Goal: Task Accomplishment & Management: Complete application form

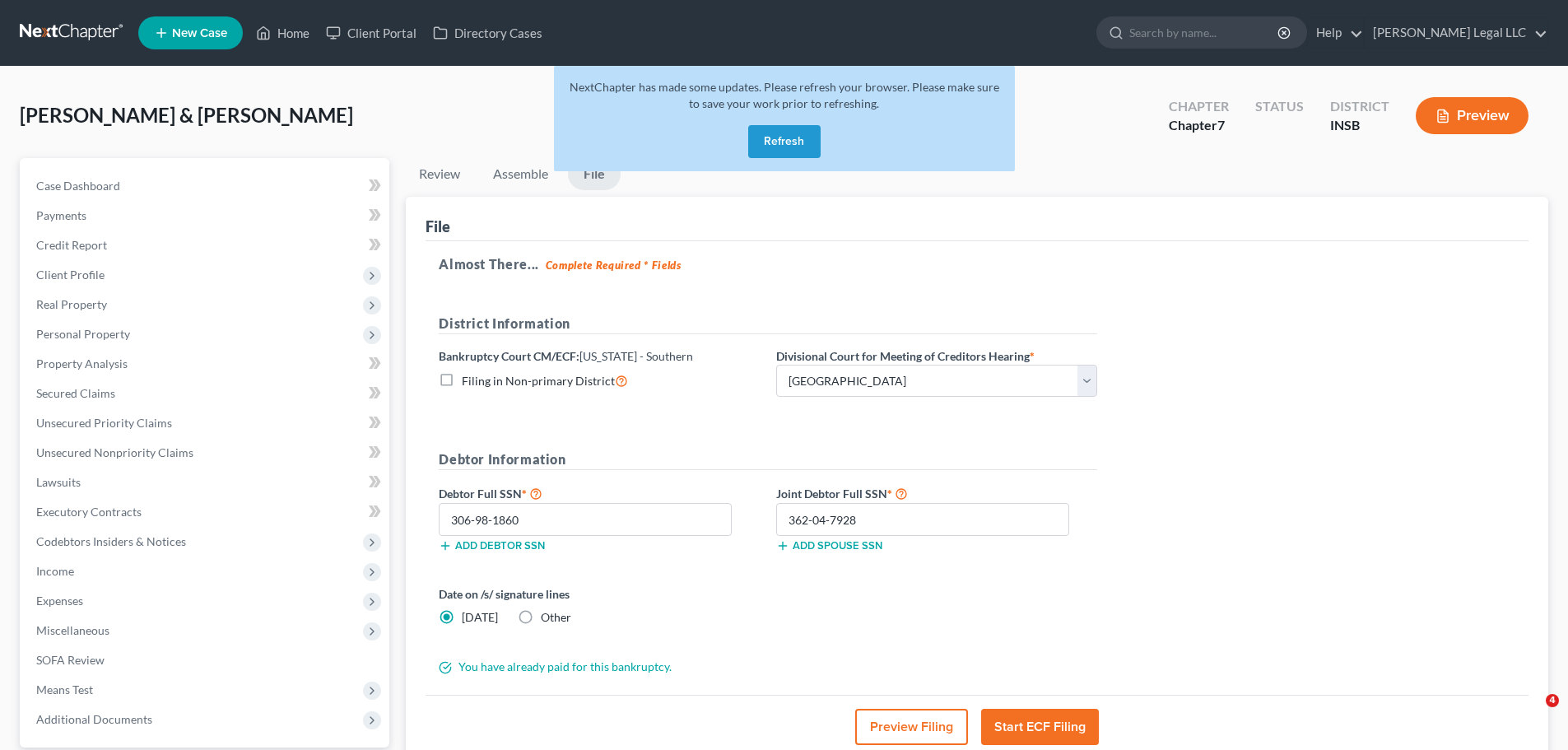
select select "1"
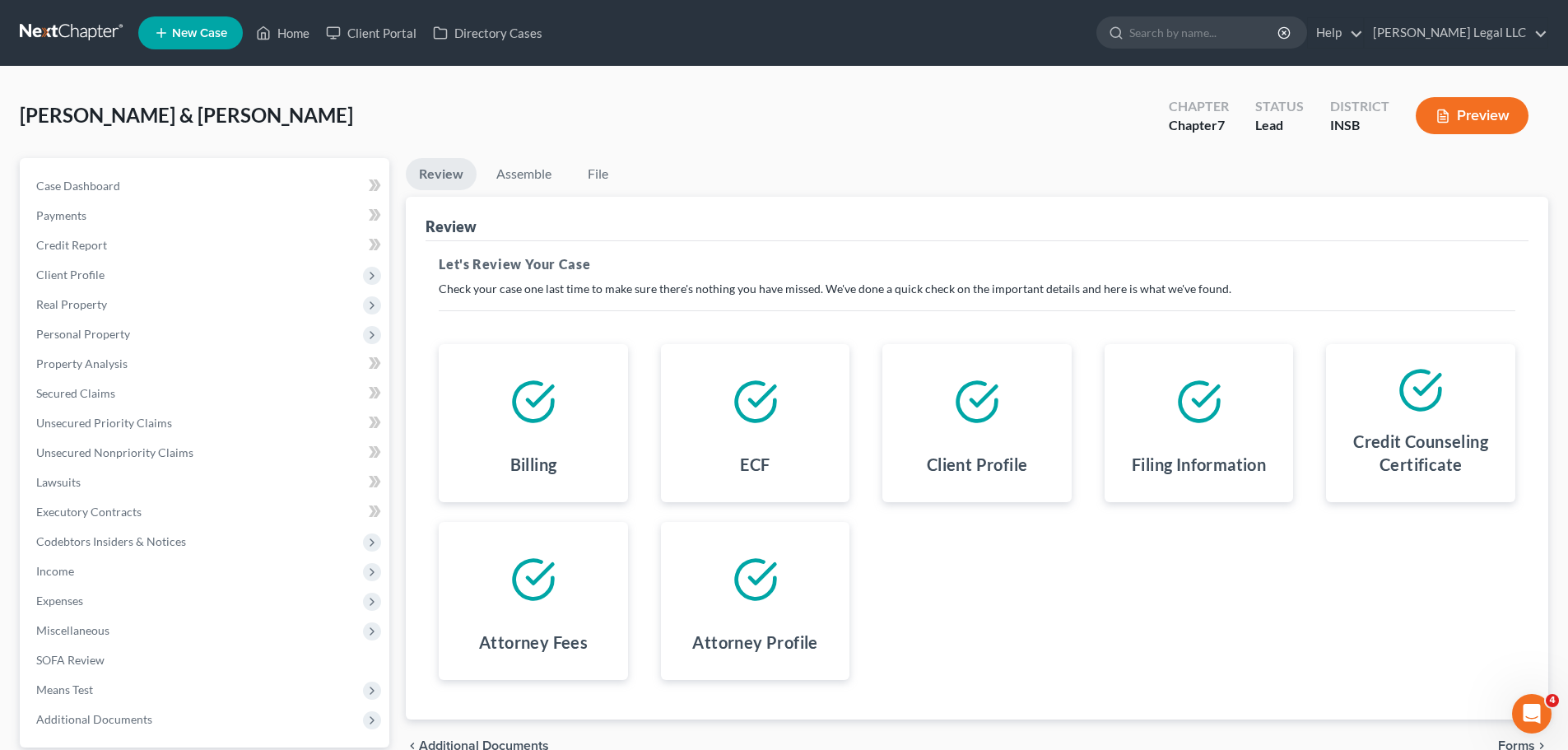
click at [290, 52] on ul "New Case Home Client Portal Directory Cases - No Result - See all results Or Pr…" at bounding box center [843, 33] width 1410 height 42
click at [289, 42] on link "Home" at bounding box center [282, 33] width 70 height 30
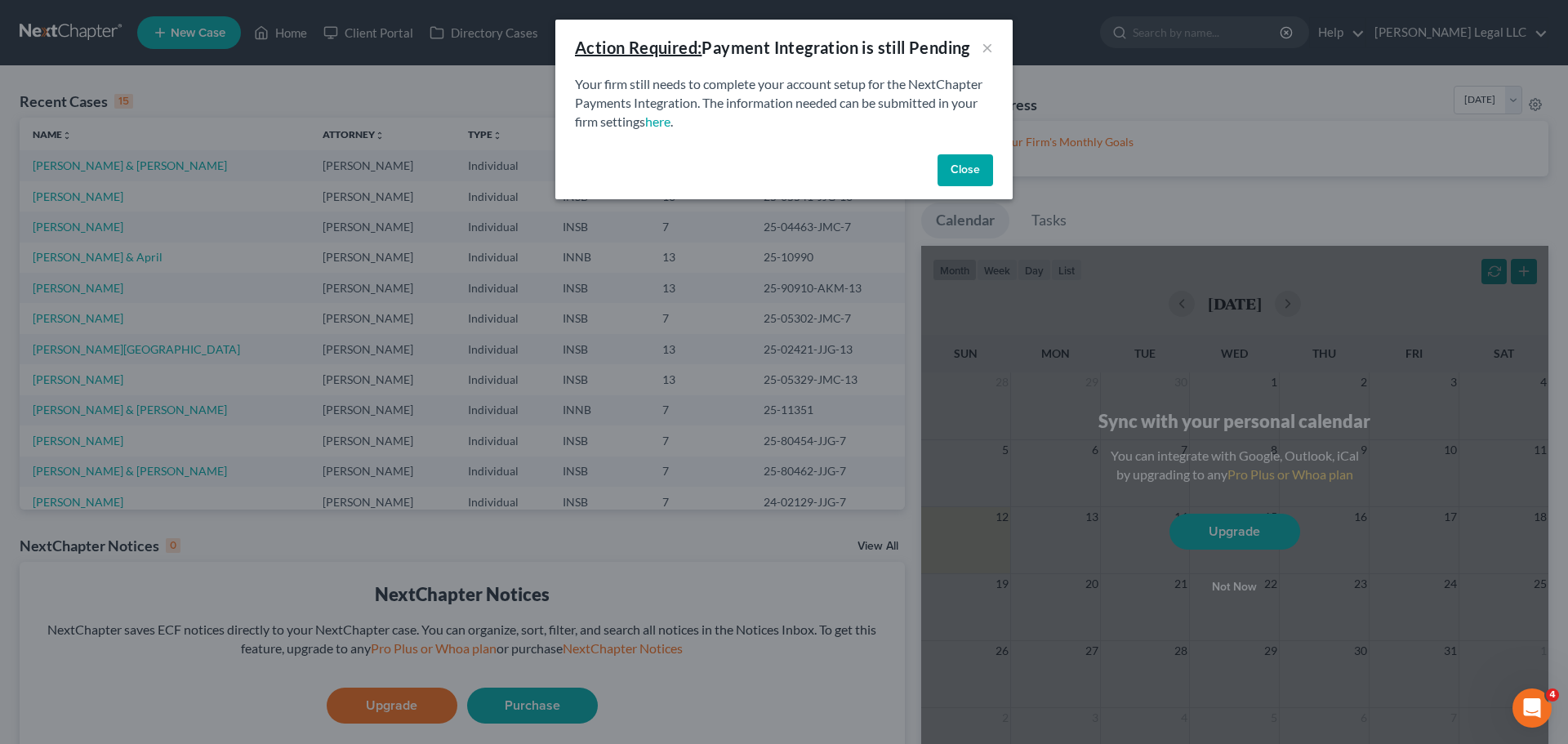
click at [984, 169] on button "Close" at bounding box center [966, 170] width 56 height 32
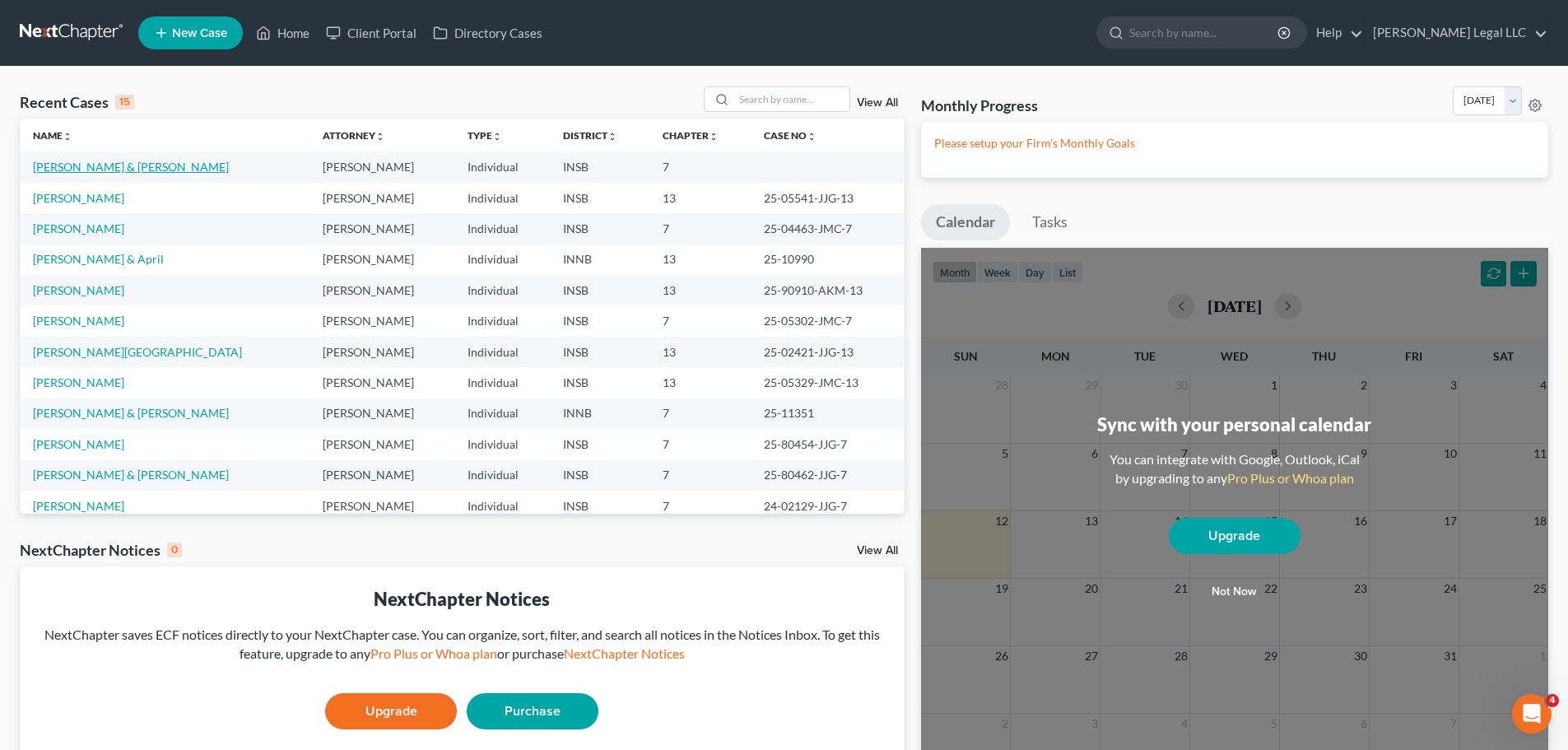
click at [93, 172] on link "[PERSON_NAME] & [PERSON_NAME]" at bounding box center [130, 166] width 196 height 14
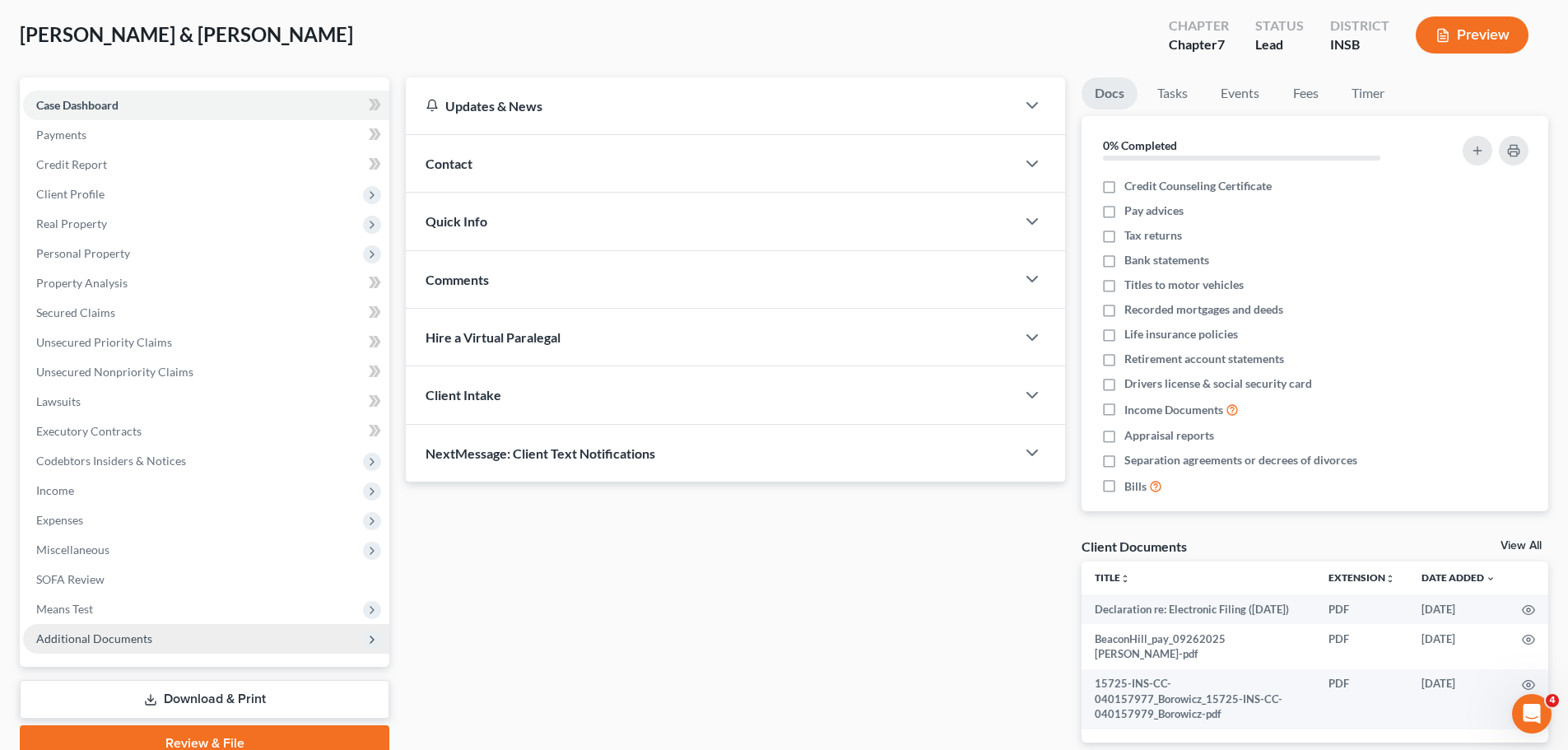
scroll to position [177, 0]
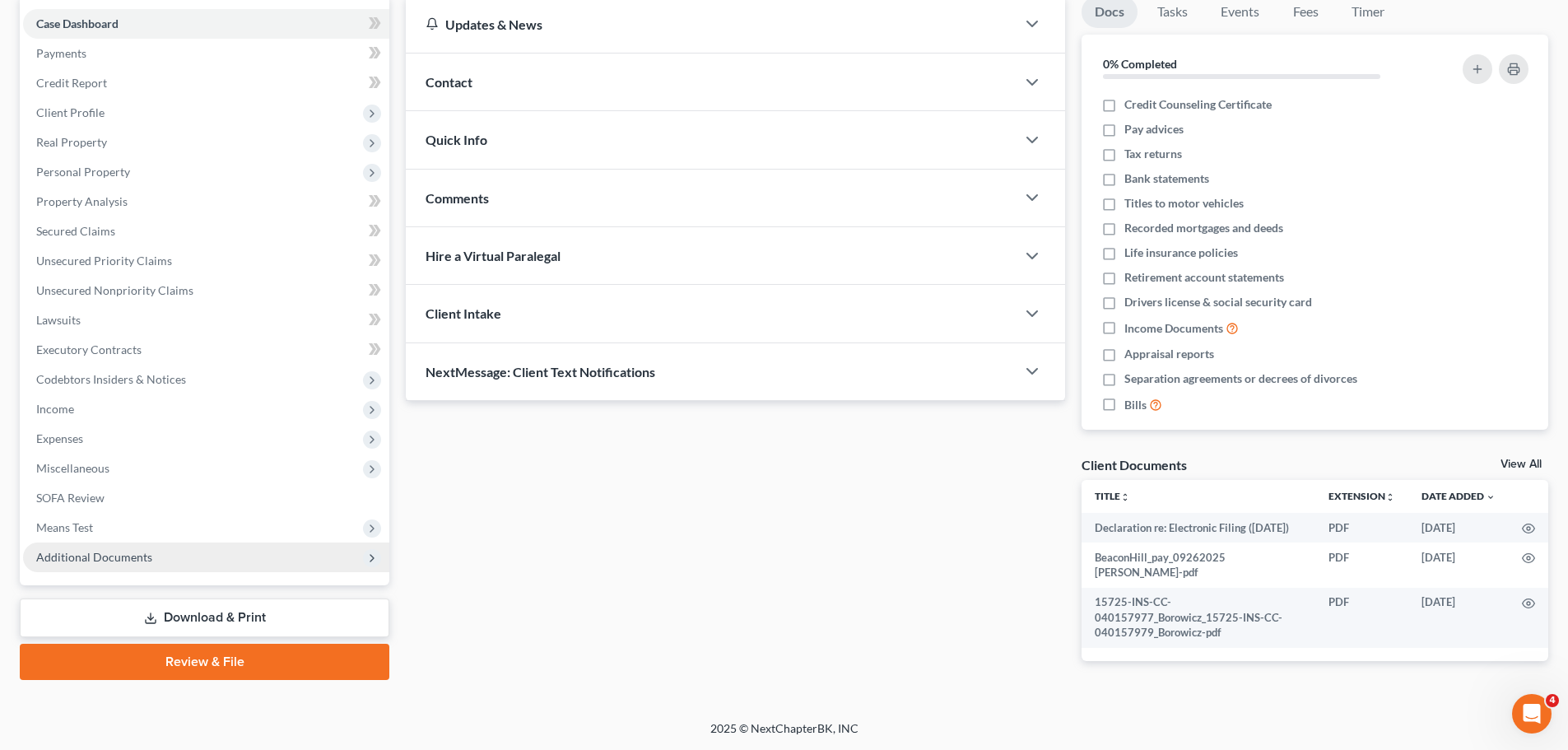
click at [104, 549] on span "Additional Documents" at bounding box center [94, 556] width 116 height 14
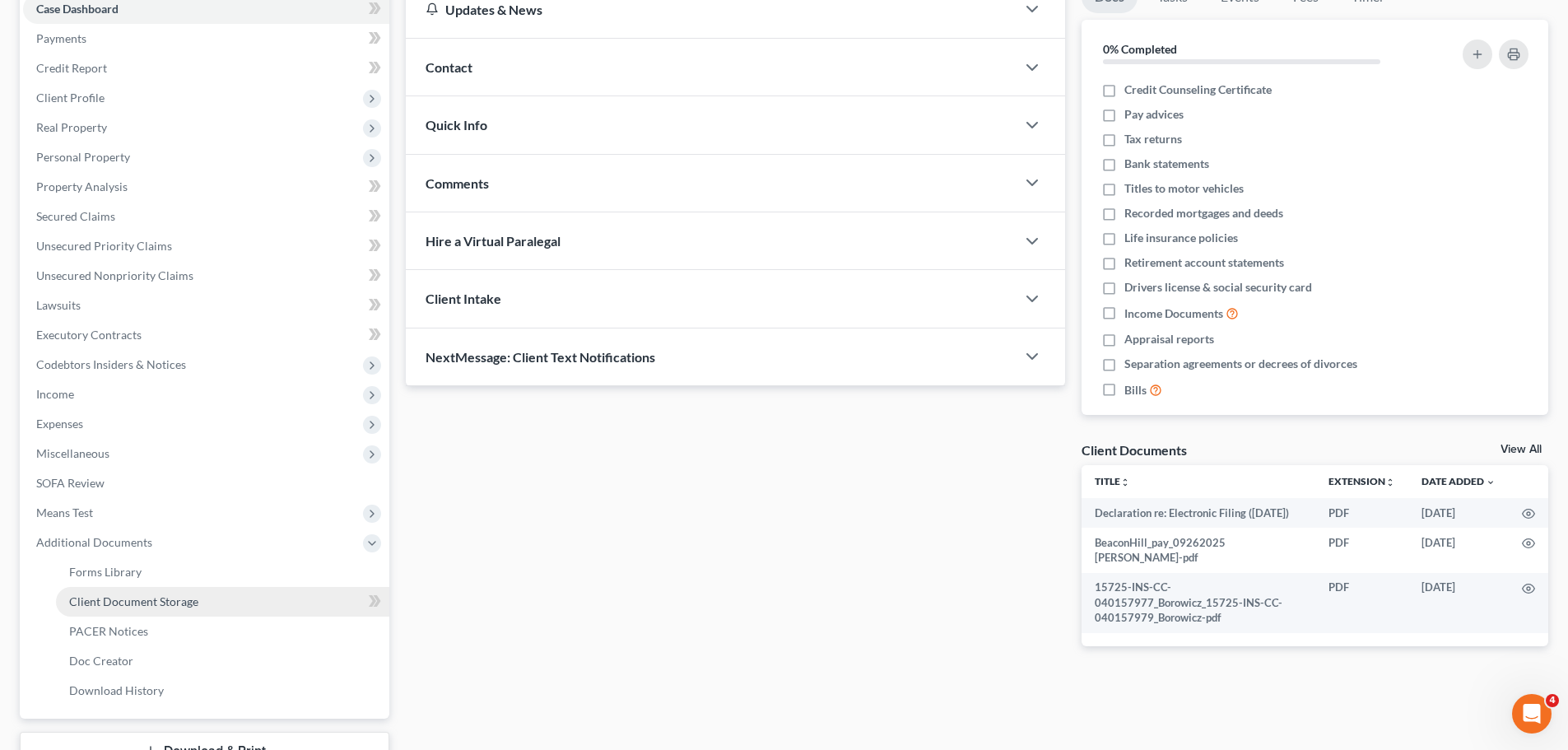
click at [129, 592] on link "Client Document Storage" at bounding box center [222, 601] width 333 height 30
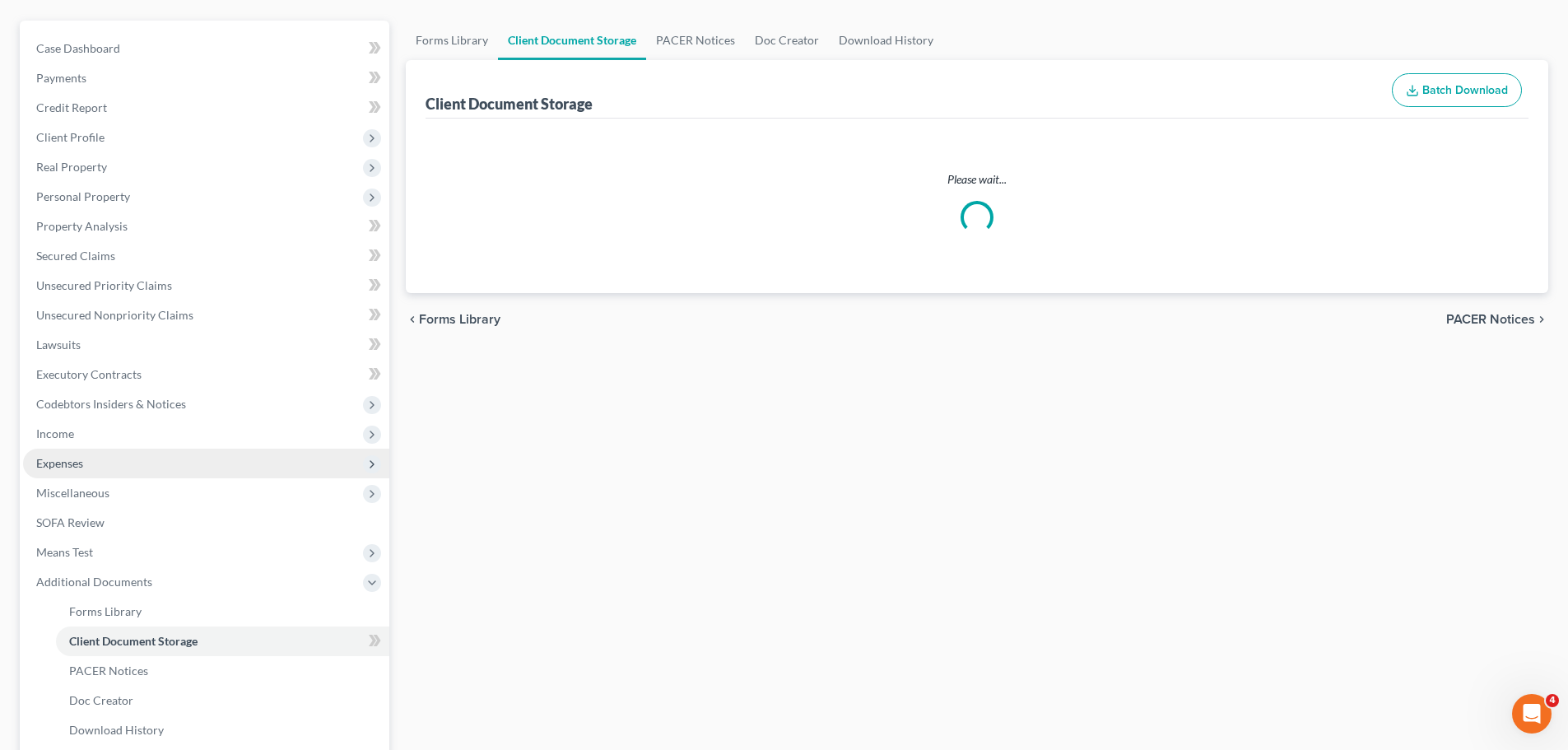
scroll to position [1, 0]
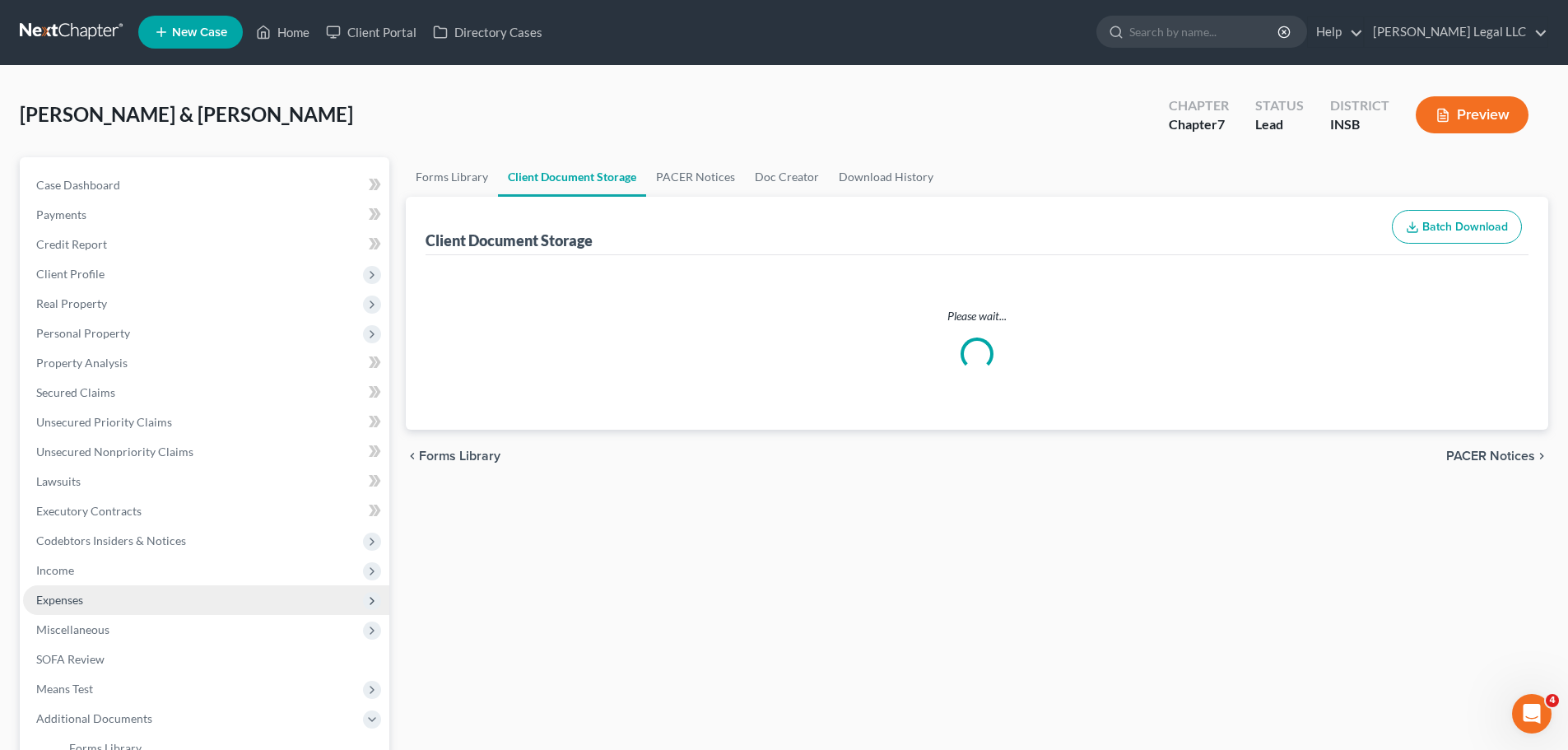
select select "9"
select select "15"
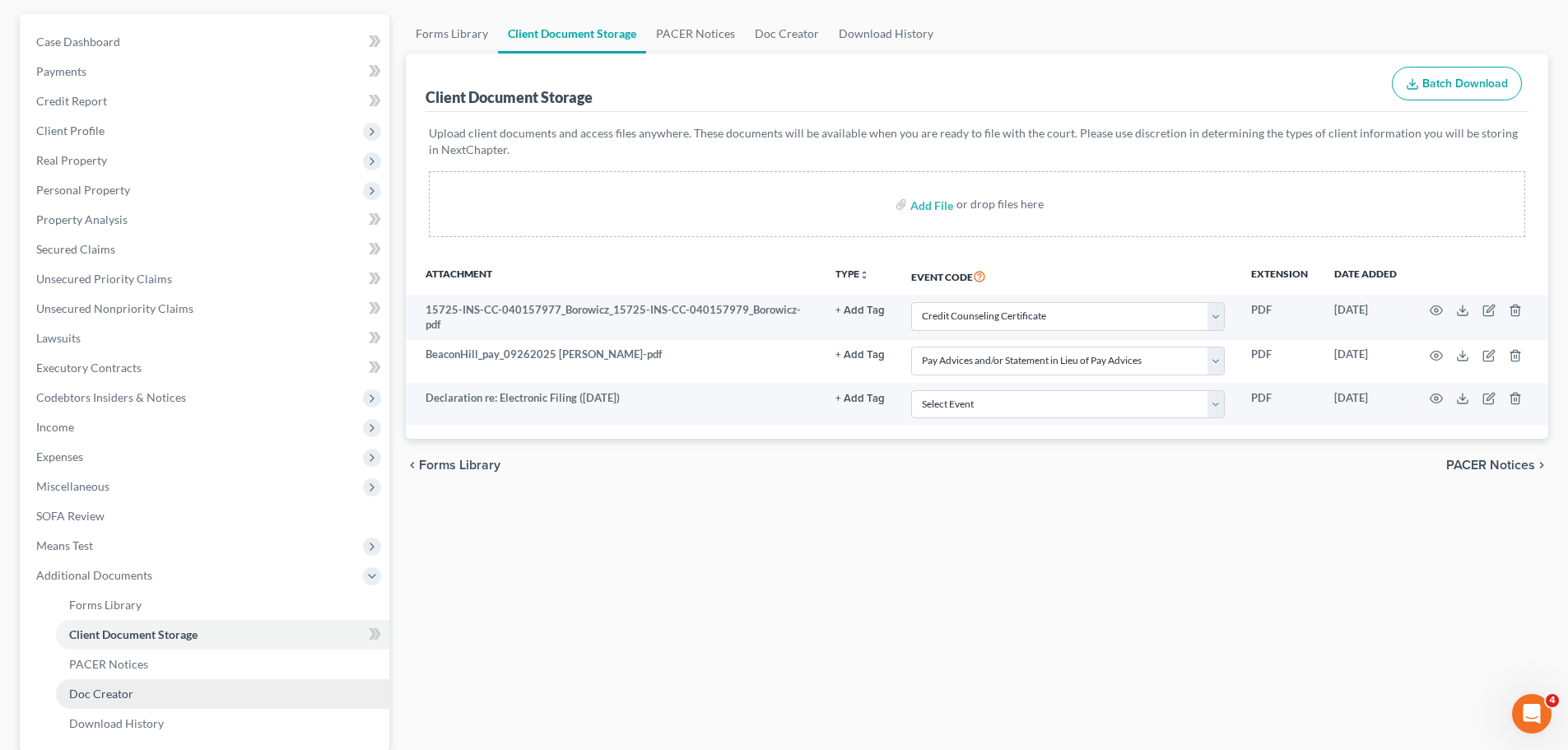
scroll to position [303, 0]
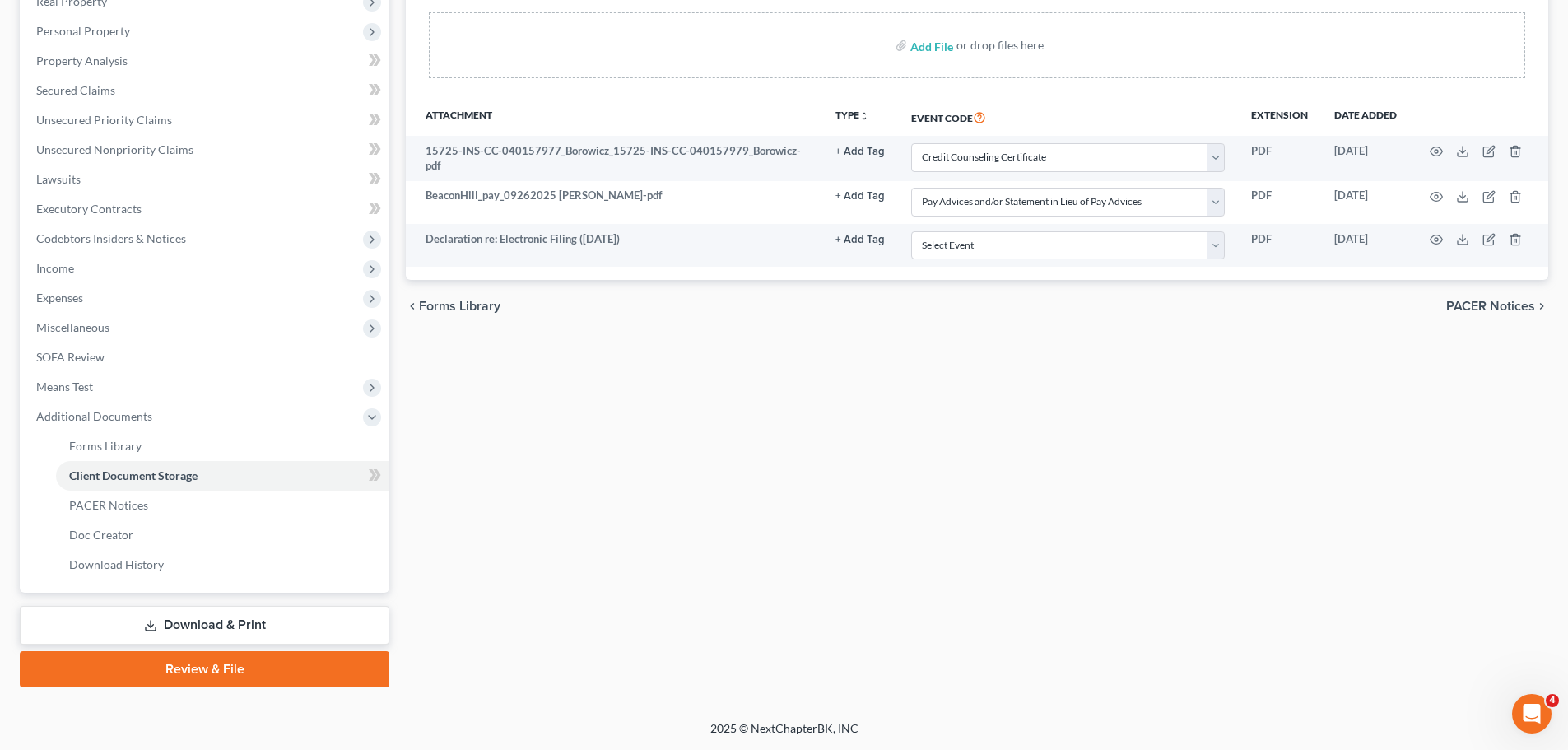
click at [162, 660] on link "Review & File" at bounding box center [204, 669] width 370 height 36
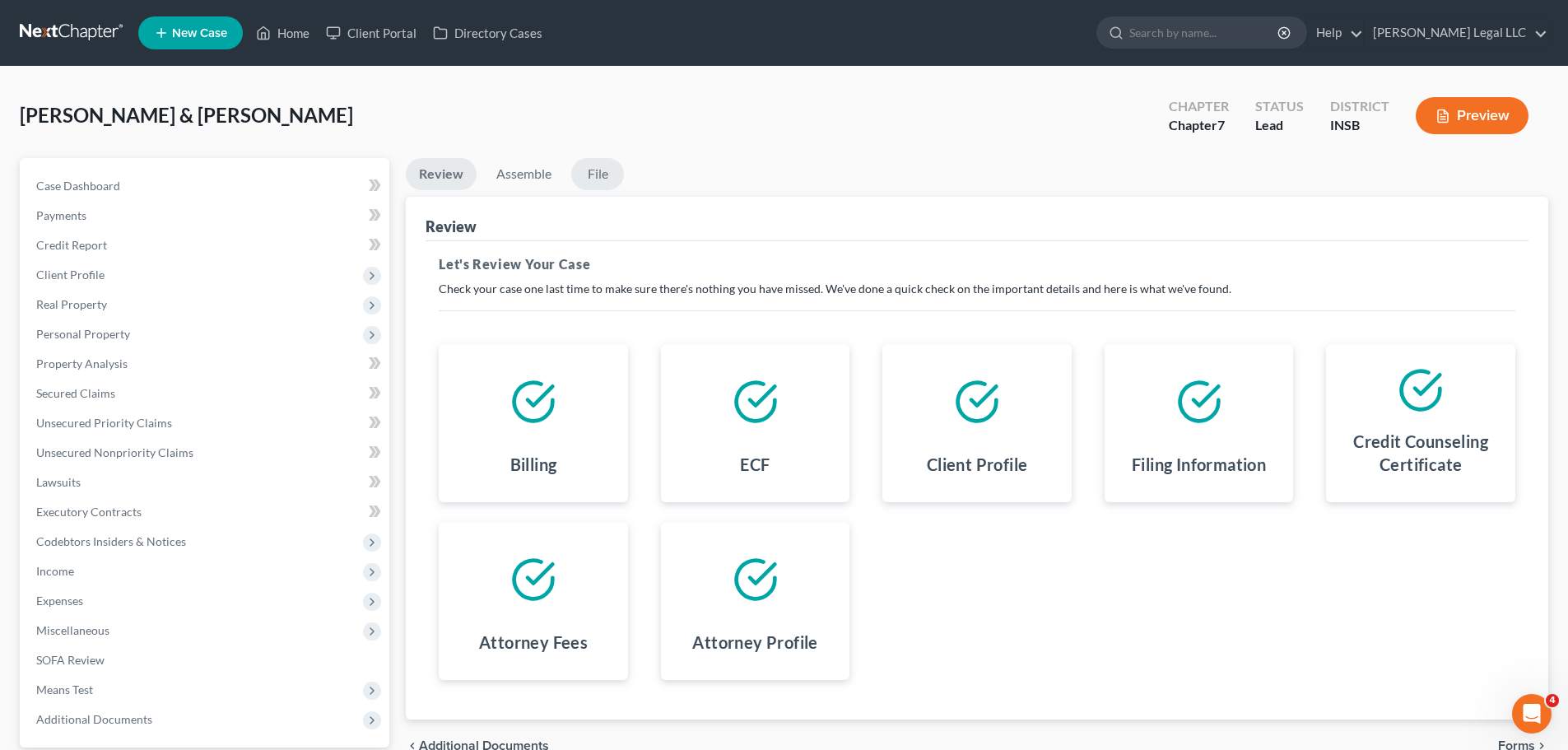
click at [588, 169] on link "File" at bounding box center [597, 174] width 52 height 33
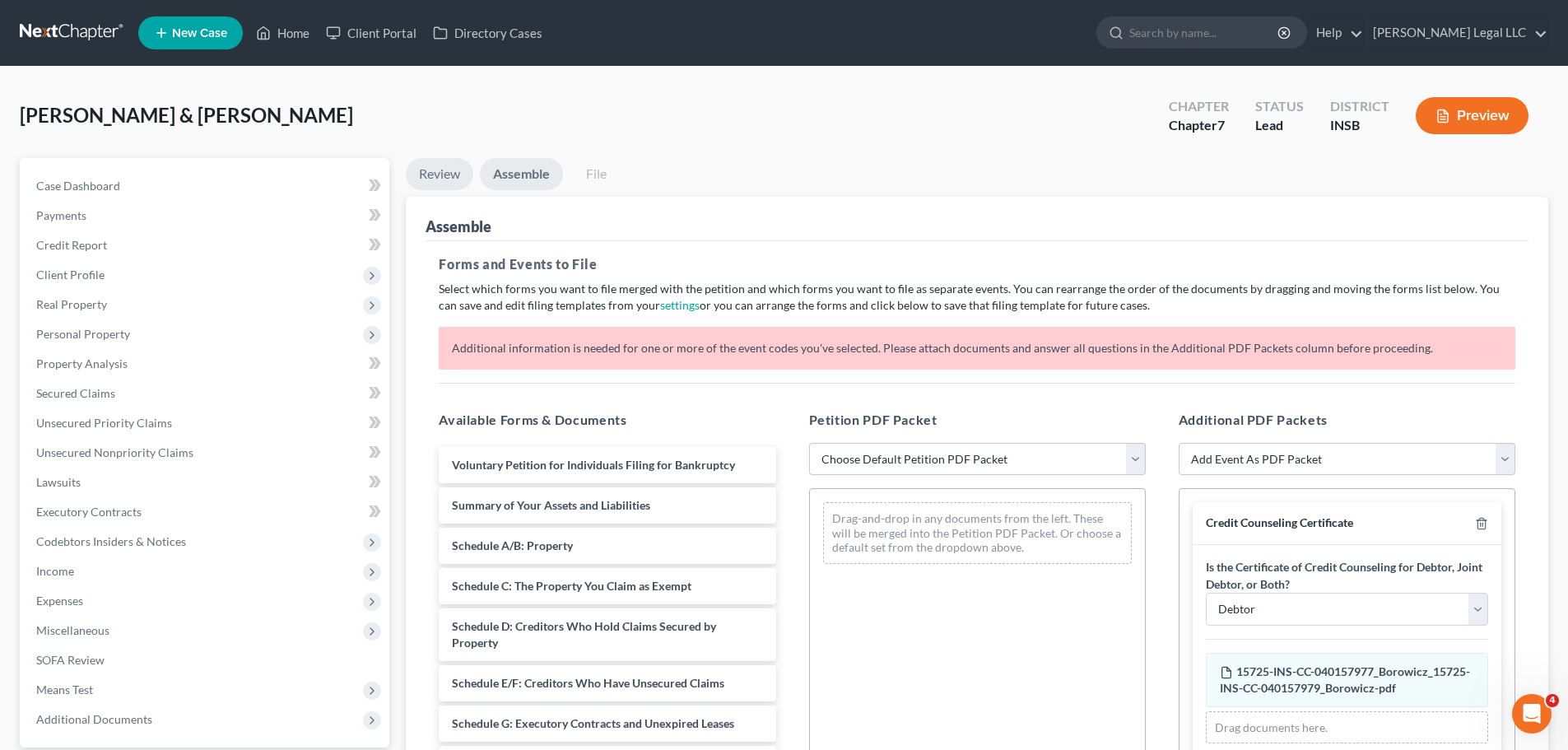
click at [457, 176] on link "Review" at bounding box center [439, 174] width 68 height 33
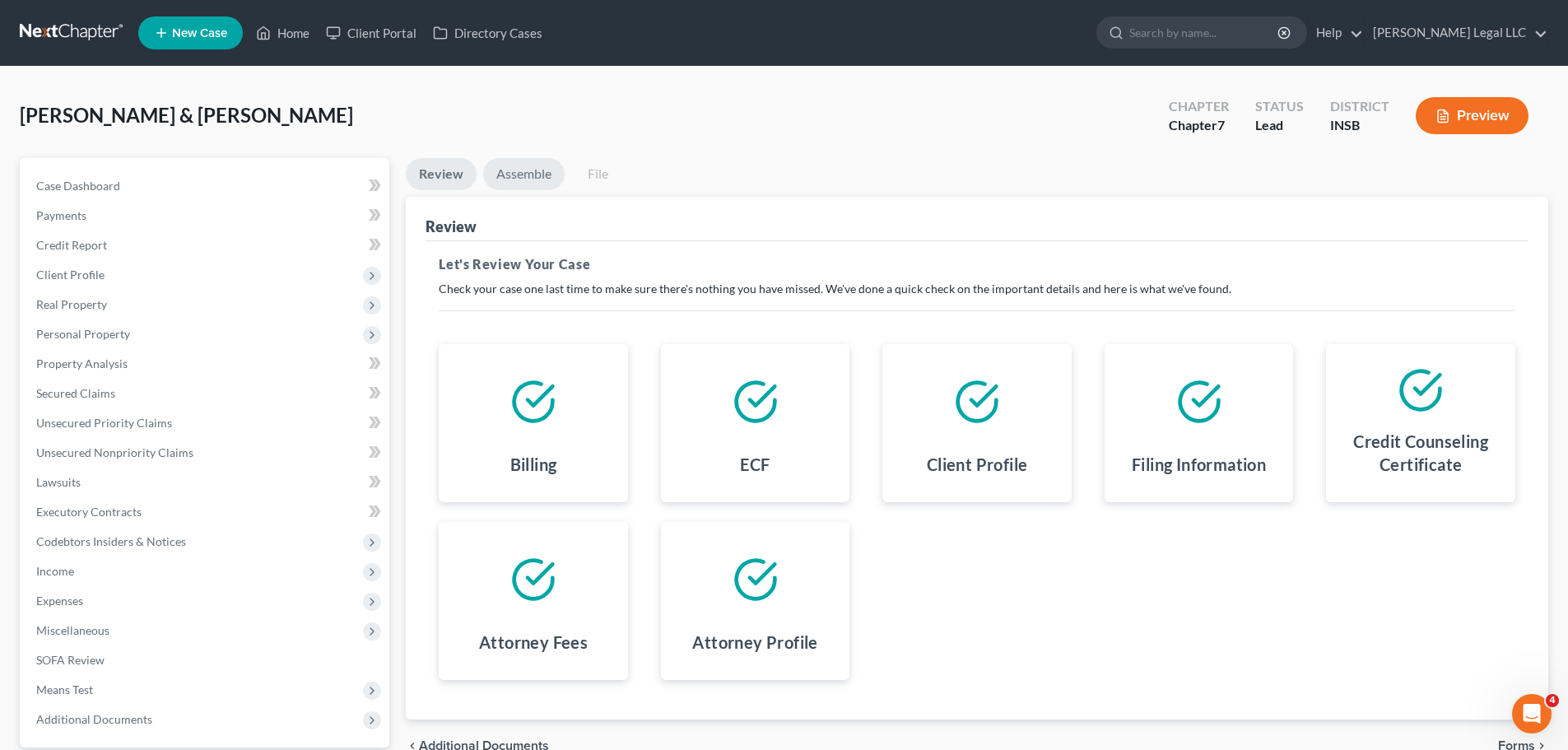
click at [524, 182] on link "Assemble" at bounding box center [524, 174] width 81 height 33
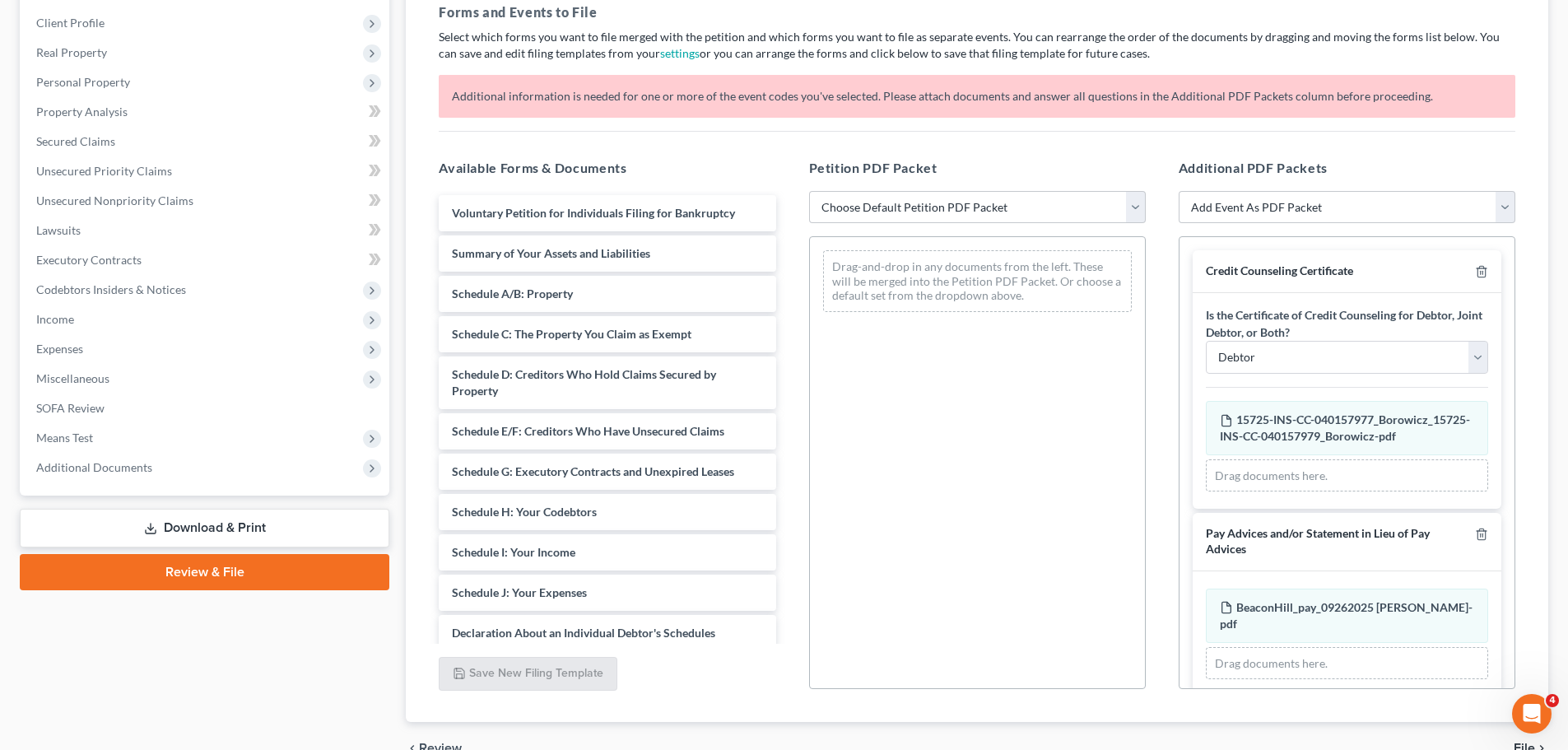
scroll to position [174, 0]
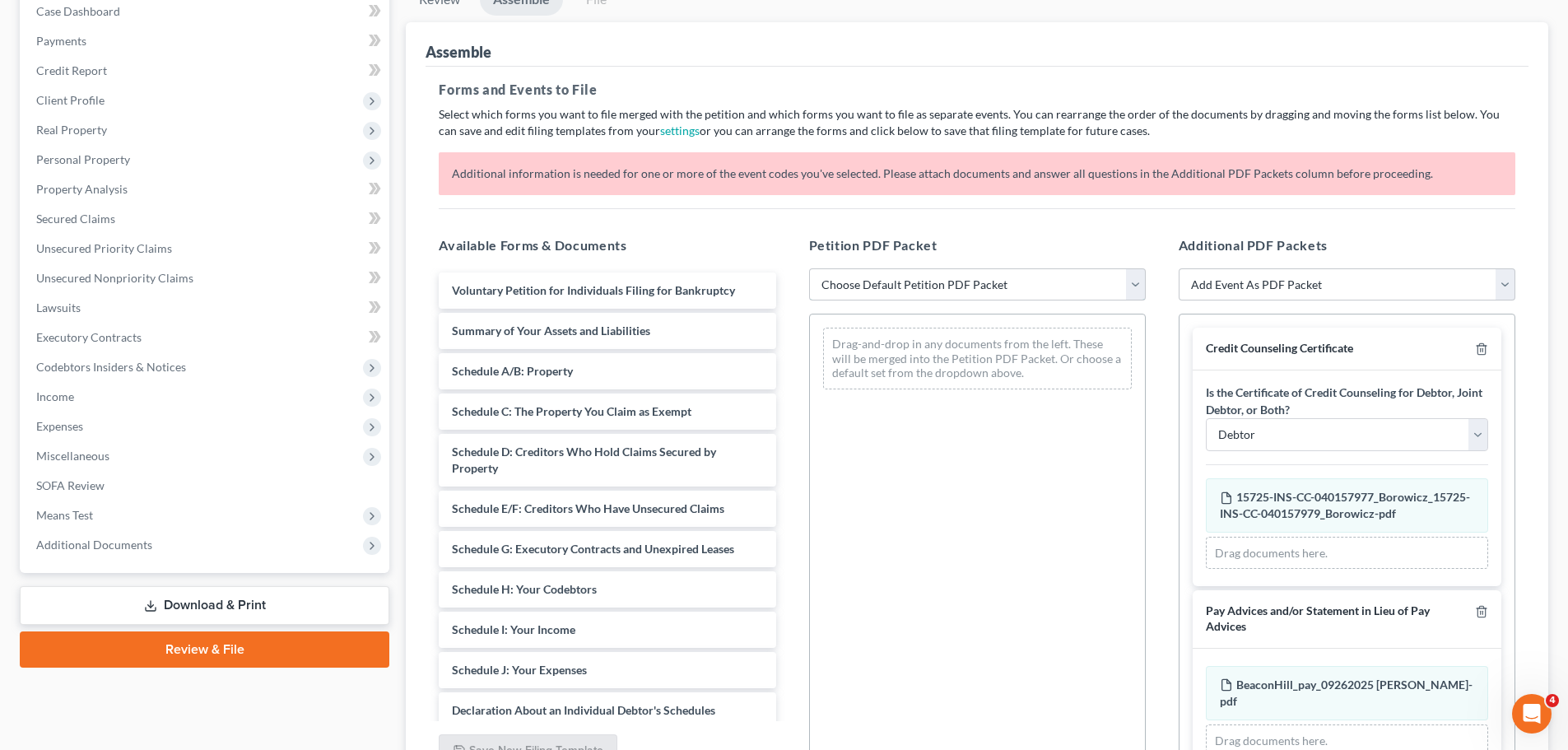
click at [857, 275] on select "Choose Default Petition PDF Packet Emergency Filing (Voluntary Petition and Cre…" at bounding box center [977, 285] width 337 height 33
select select "1"
click at [809, 268] on select "Choose Default Petition PDF Packet Emergency Filing (Voluntary Petition and Cre…" at bounding box center [977, 285] width 337 height 33
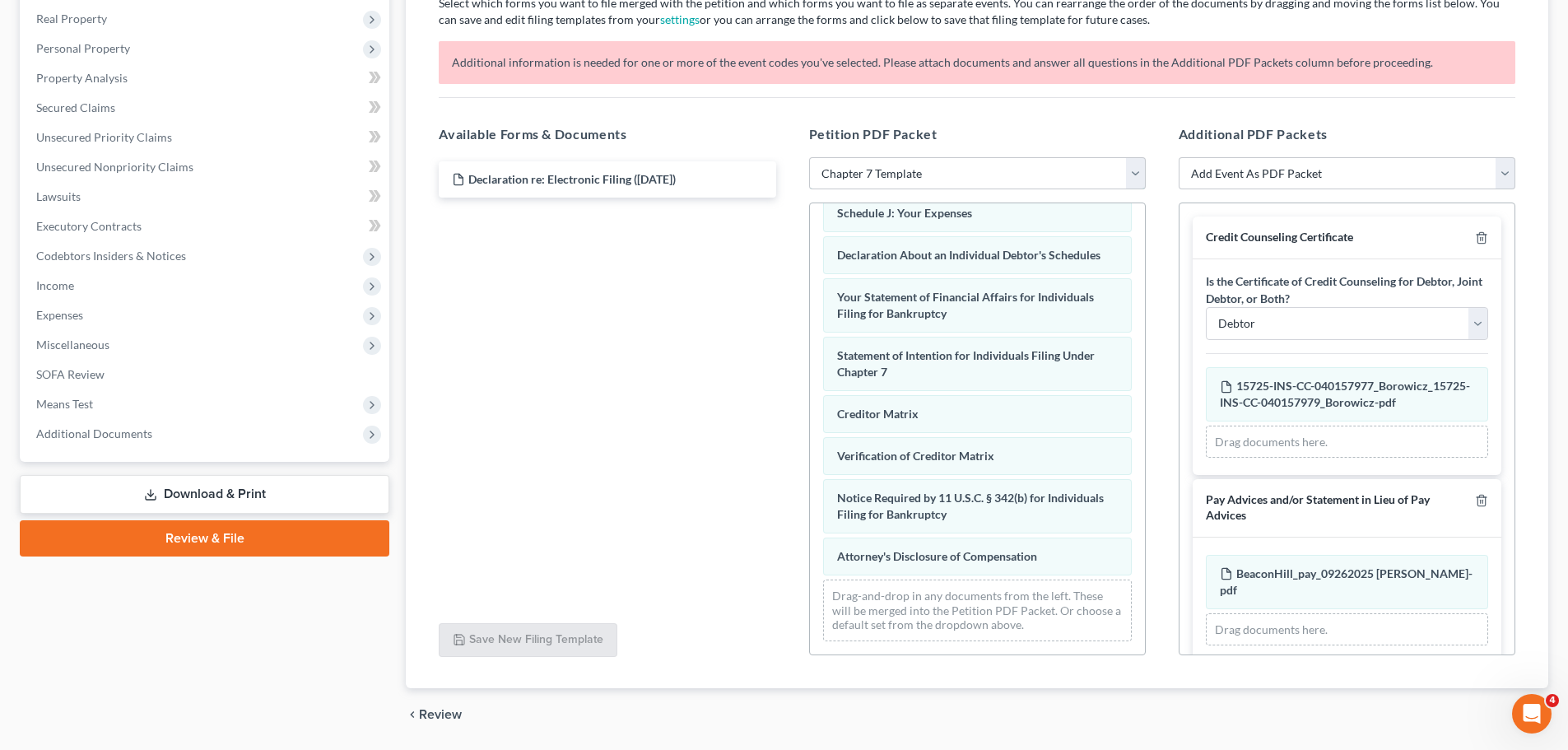
scroll to position [339, 0]
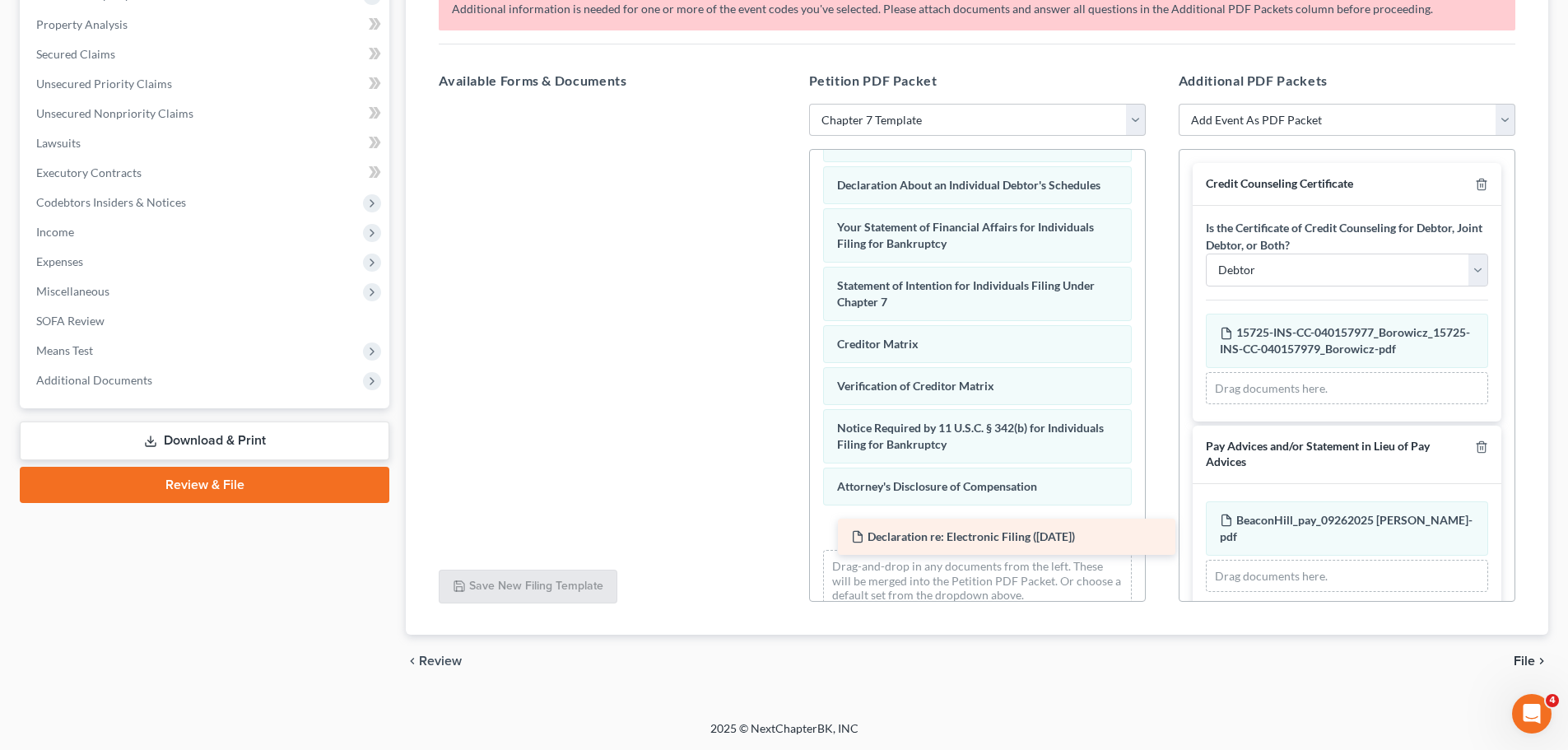
drag, startPoint x: 821, startPoint y: 469, endPoint x: 955, endPoint y: 532, distance: 148.1
click at [789, 104] on div "Declaration re: Electronic Filing (10/11/2025) Declaration re: Electronic Filin…" at bounding box center [607, 104] width 363 height 0
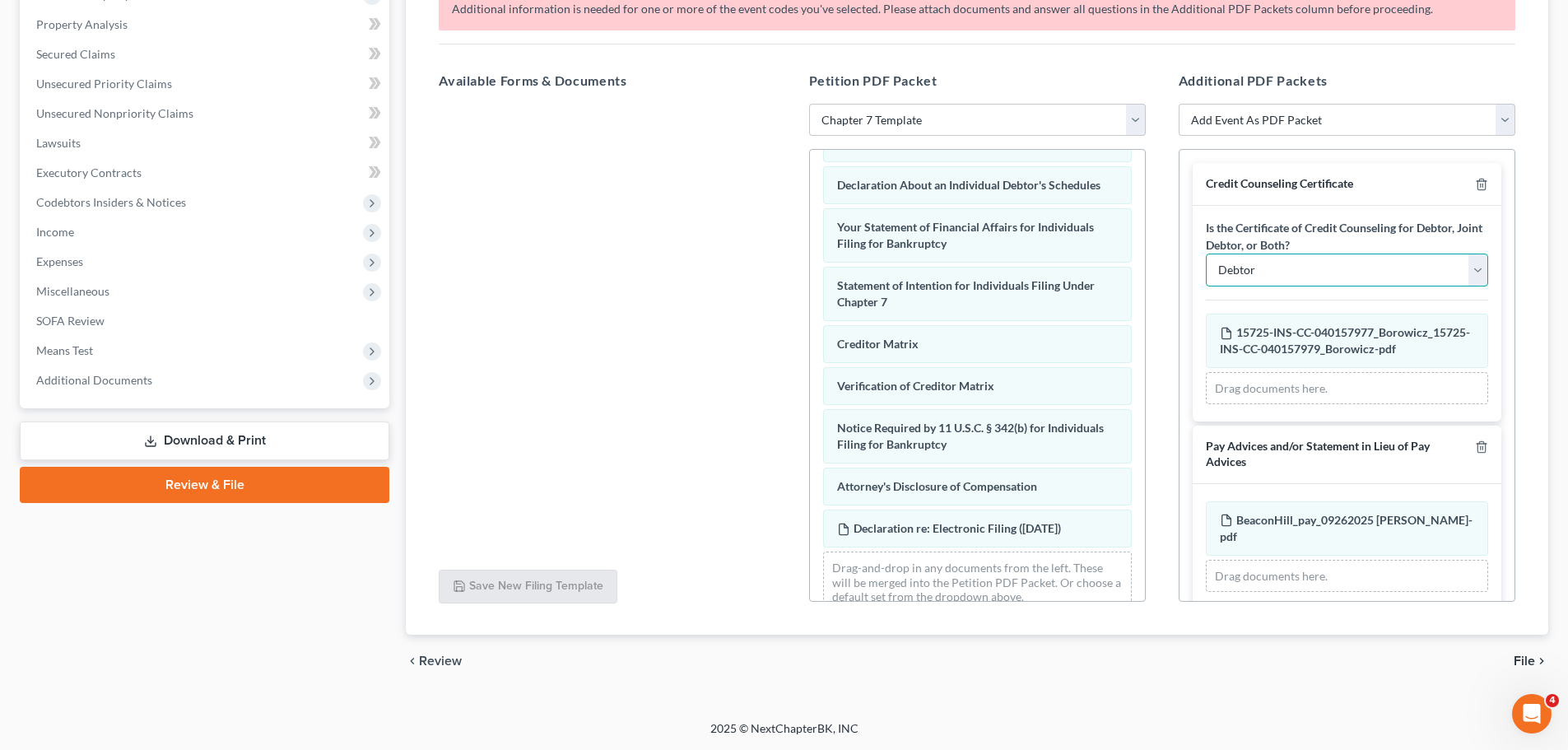
click at [1235, 269] on select "Debtor Joint Debtor Debtor and Joint Debtor" at bounding box center [1347, 270] width 282 height 33
select select "2"
click at [1206, 254] on select "Debtor Joint Debtor Debtor and Joint Debtor" at bounding box center [1347, 270] width 282 height 33
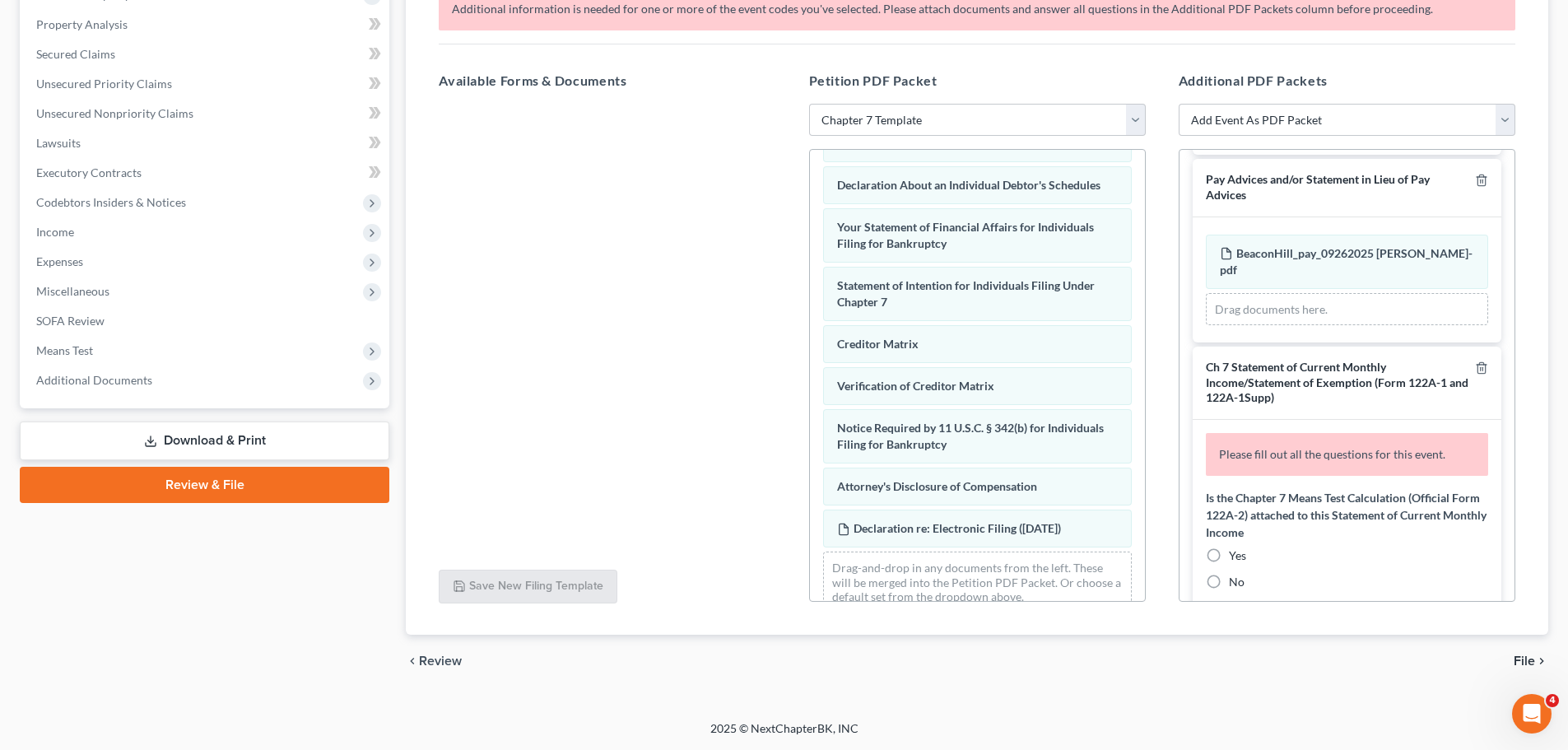
scroll to position [329, 0]
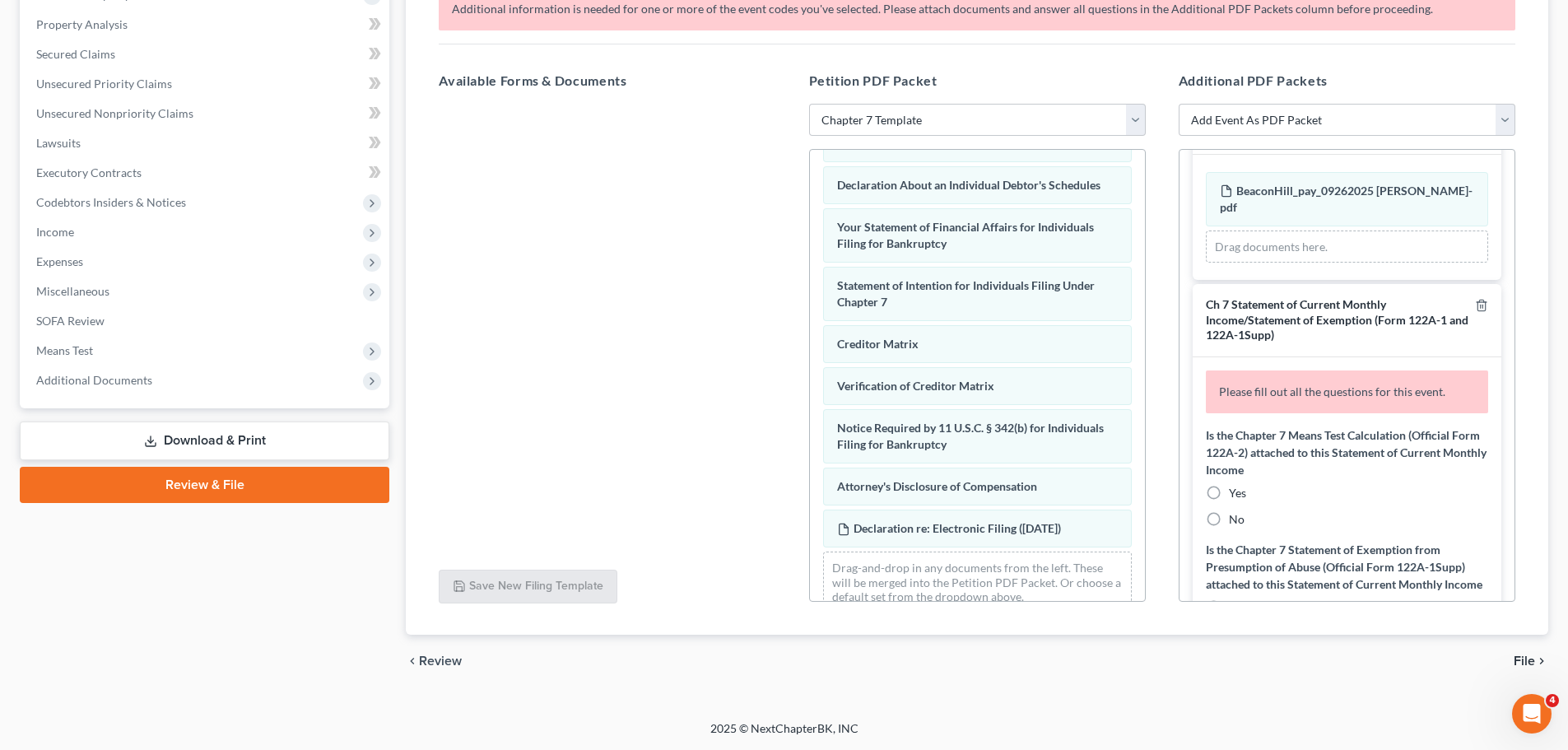
click at [1229, 502] on label "Yes" at bounding box center [1237, 492] width 17 height 16
click at [1235, 495] on input "Yes" at bounding box center [1241, 490] width 11 height 11
radio input "true"
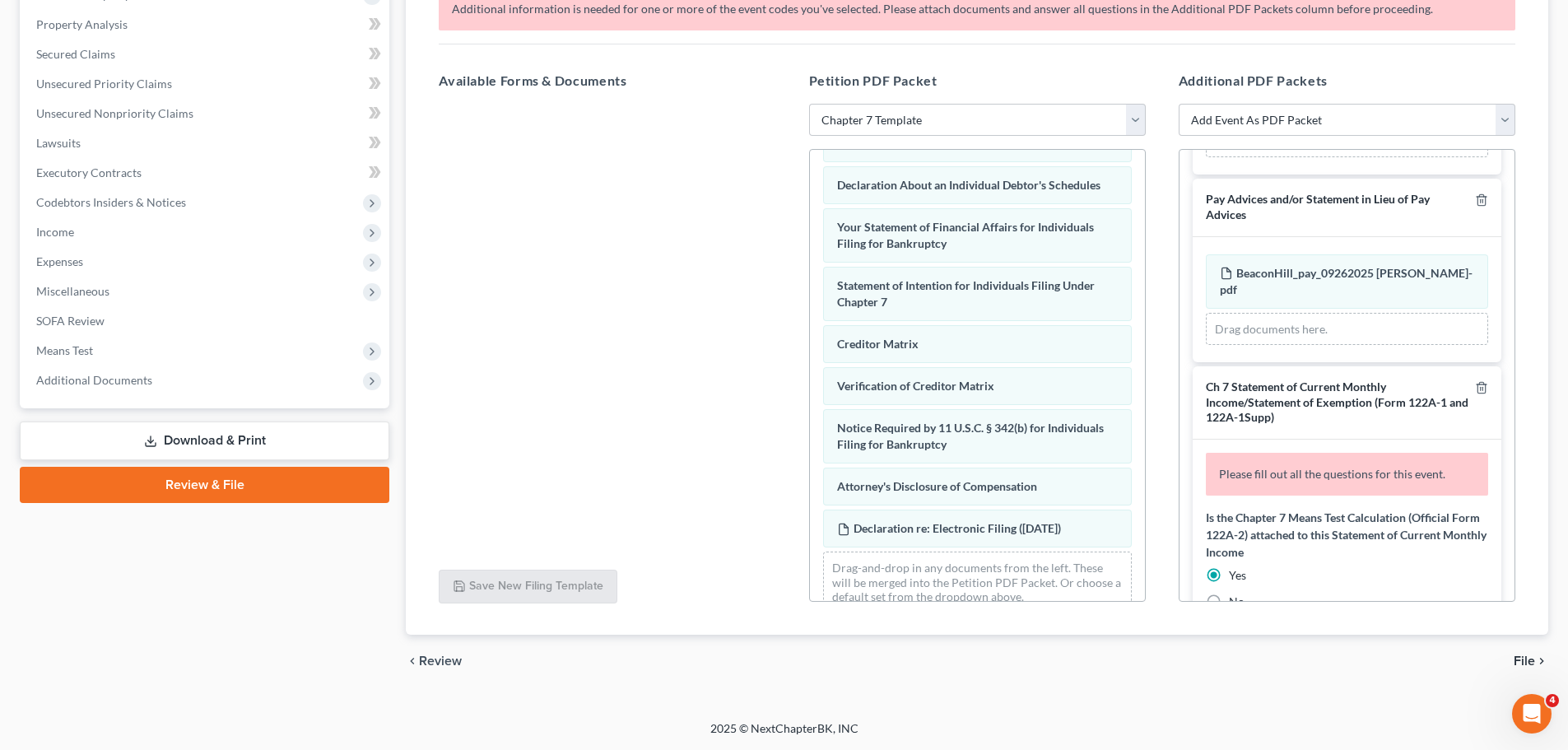
scroll to position [659, 0]
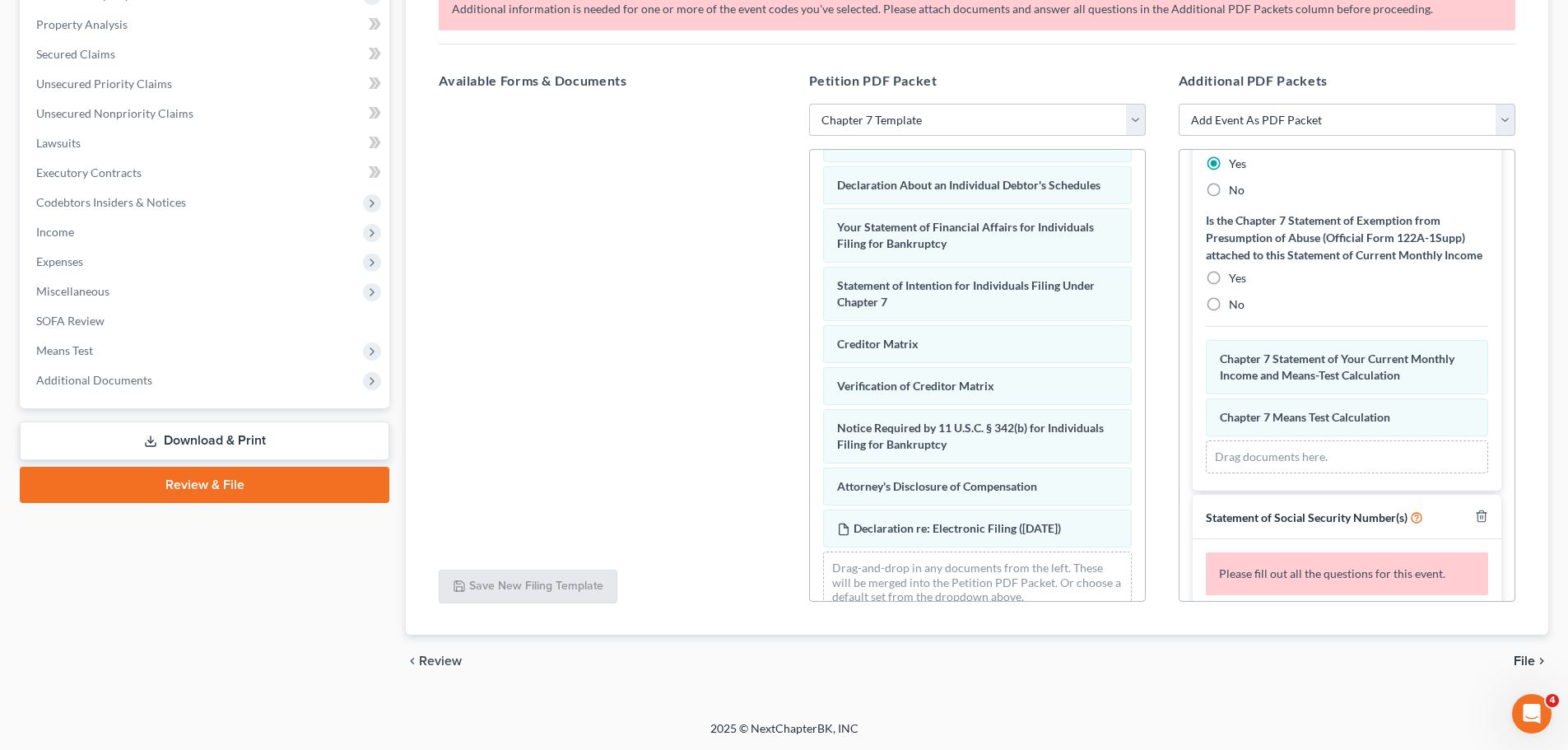
click at [1229, 313] on label "No" at bounding box center [1236, 305] width 15 height 16
click at [1235, 307] on input "No" at bounding box center [1241, 302] width 11 height 11
radio input "true"
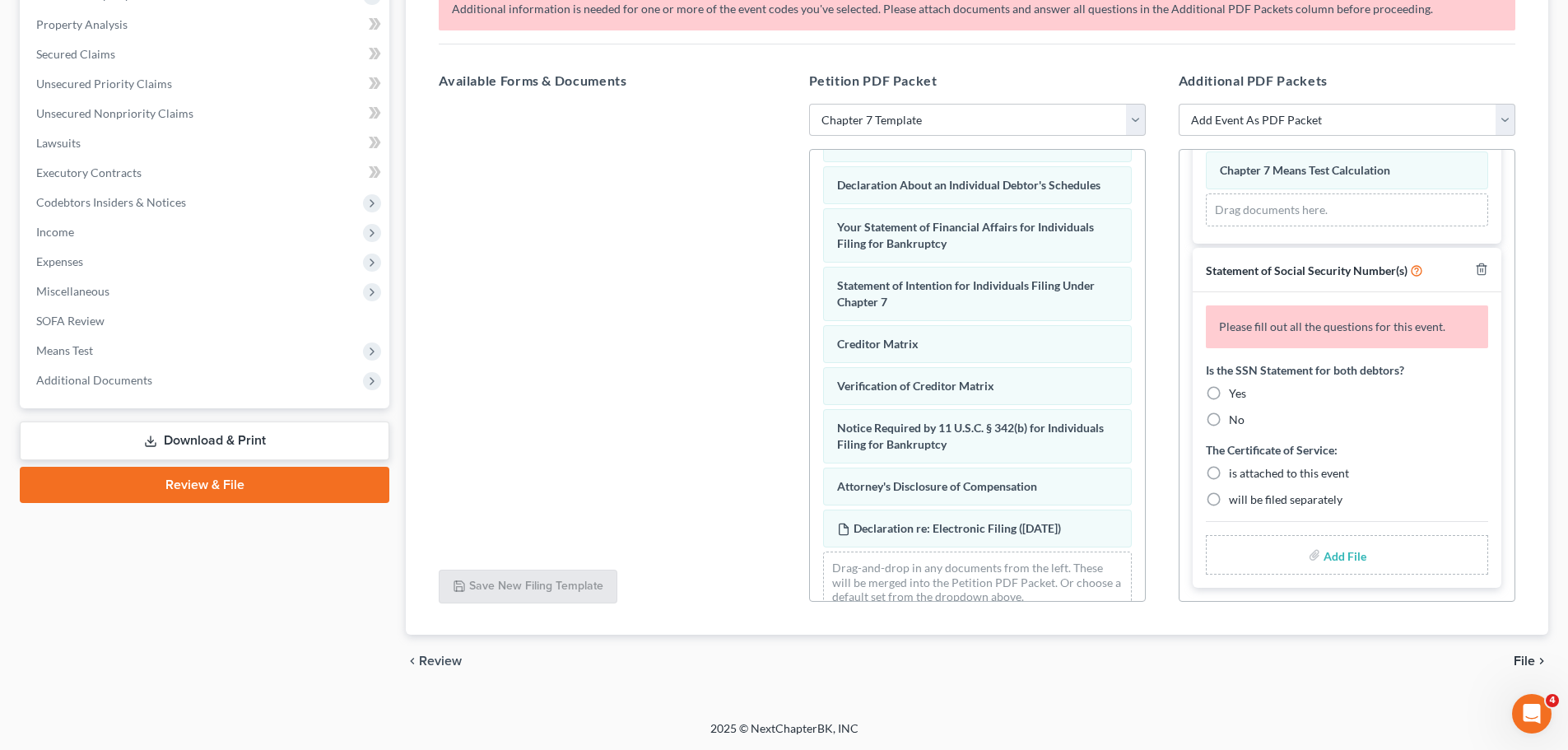
scroll to position [883, 0]
click at [1229, 397] on label "Yes" at bounding box center [1237, 393] width 17 height 16
click at [1235, 396] on input "Yes" at bounding box center [1241, 390] width 11 height 11
radio input "true"
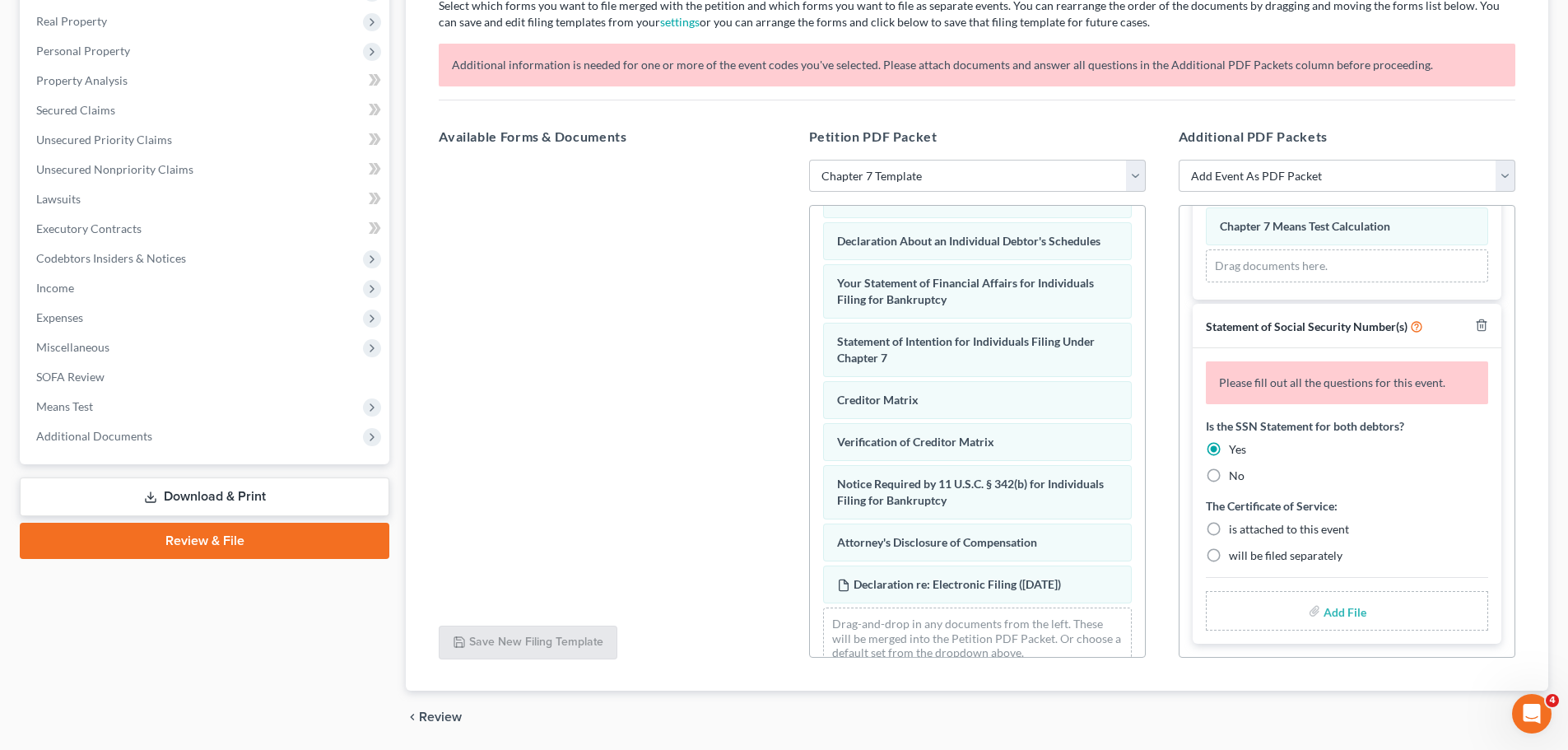
scroll to position [827, 0]
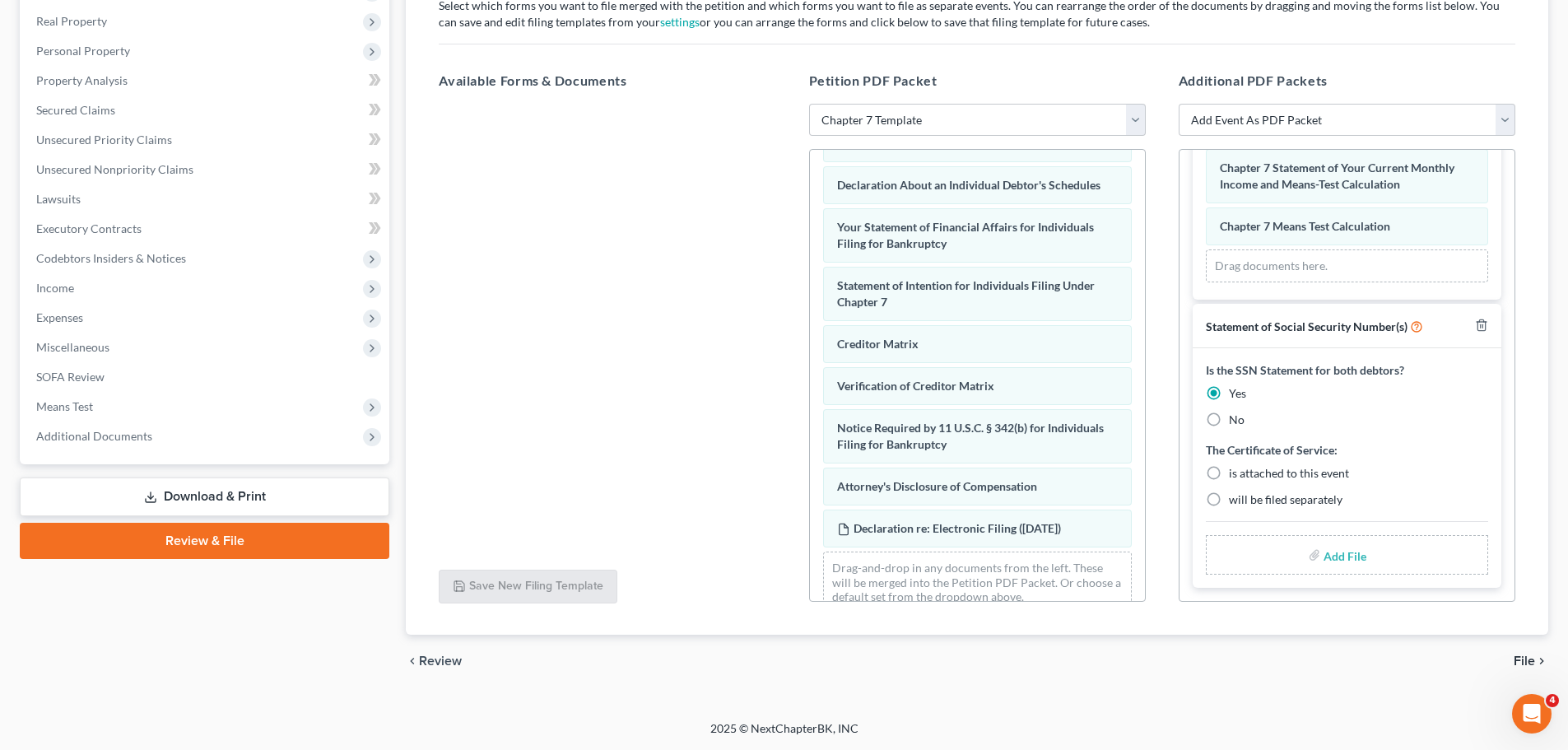
click at [1229, 496] on label "will be filed separately" at bounding box center [1286, 500] width 114 height 16
click at [1235, 496] on input "will be filed separately" at bounding box center [1241, 497] width 11 height 11
radio input "true"
click at [1290, 548] on div "Add File" at bounding box center [1347, 555] width 282 height 40
click at [1329, 558] on input "file" at bounding box center [1344, 554] width 40 height 30
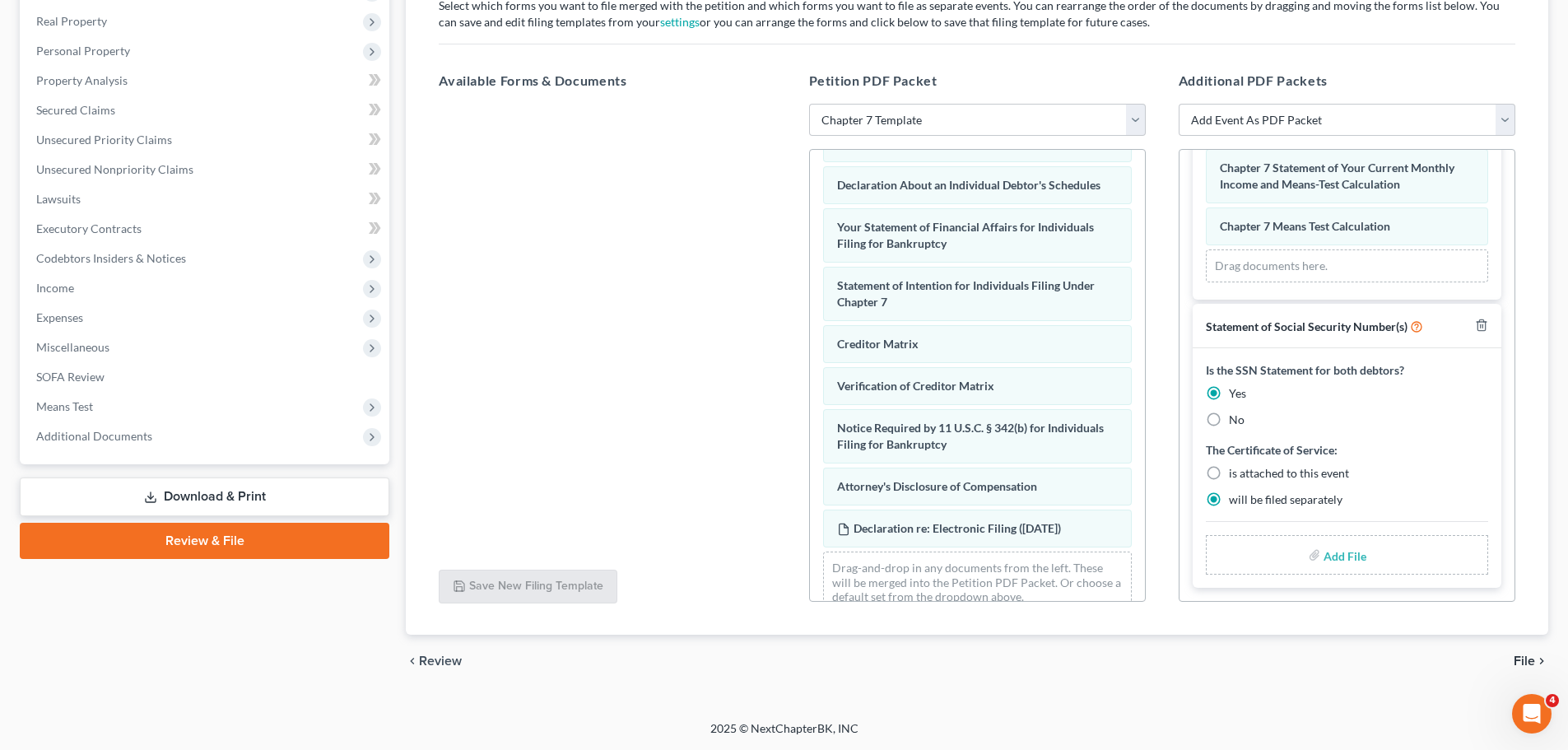
type input "C:\fakepath\SSN Statement.pdf"
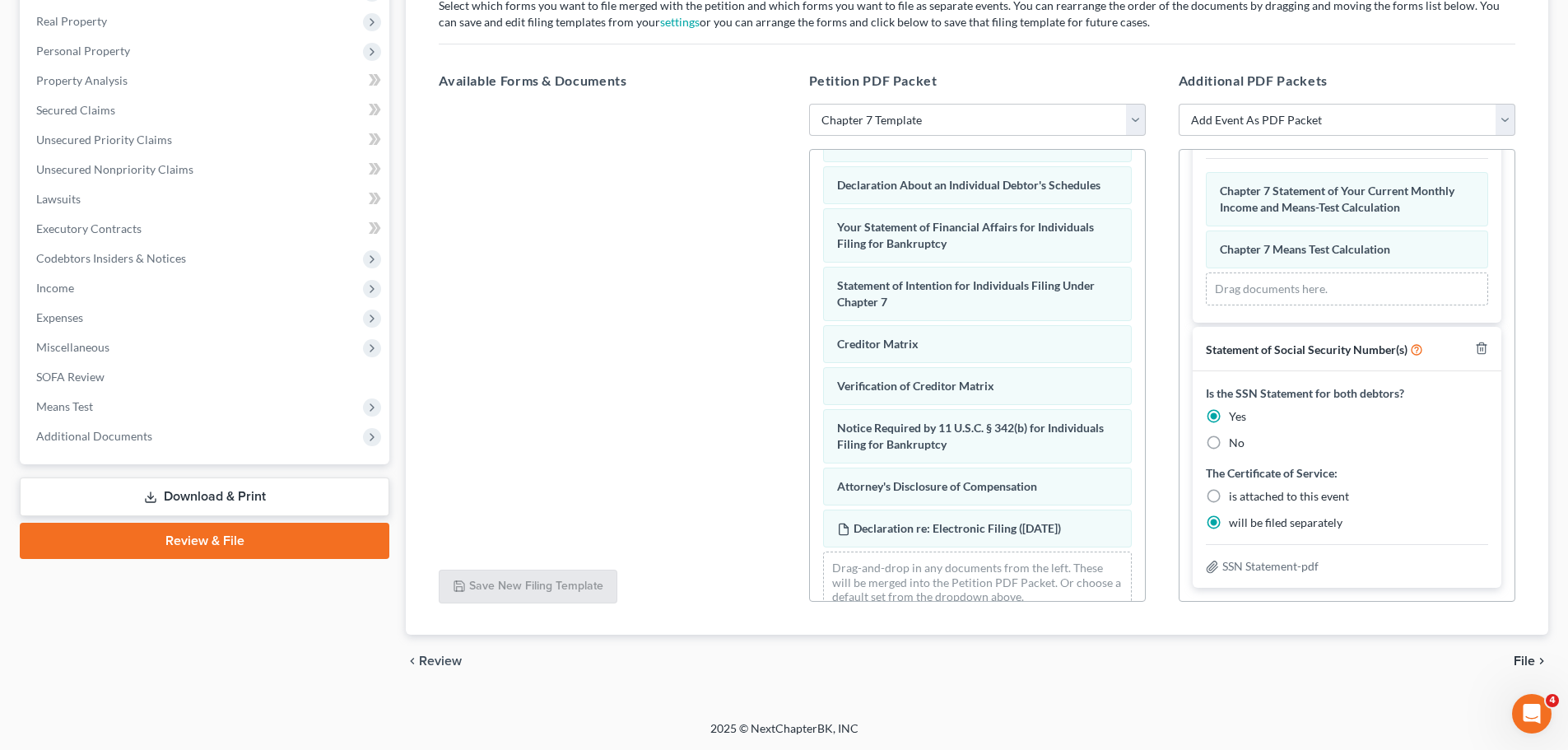
click at [1523, 660] on span "File" at bounding box center [1525, 661] width 22 height 14
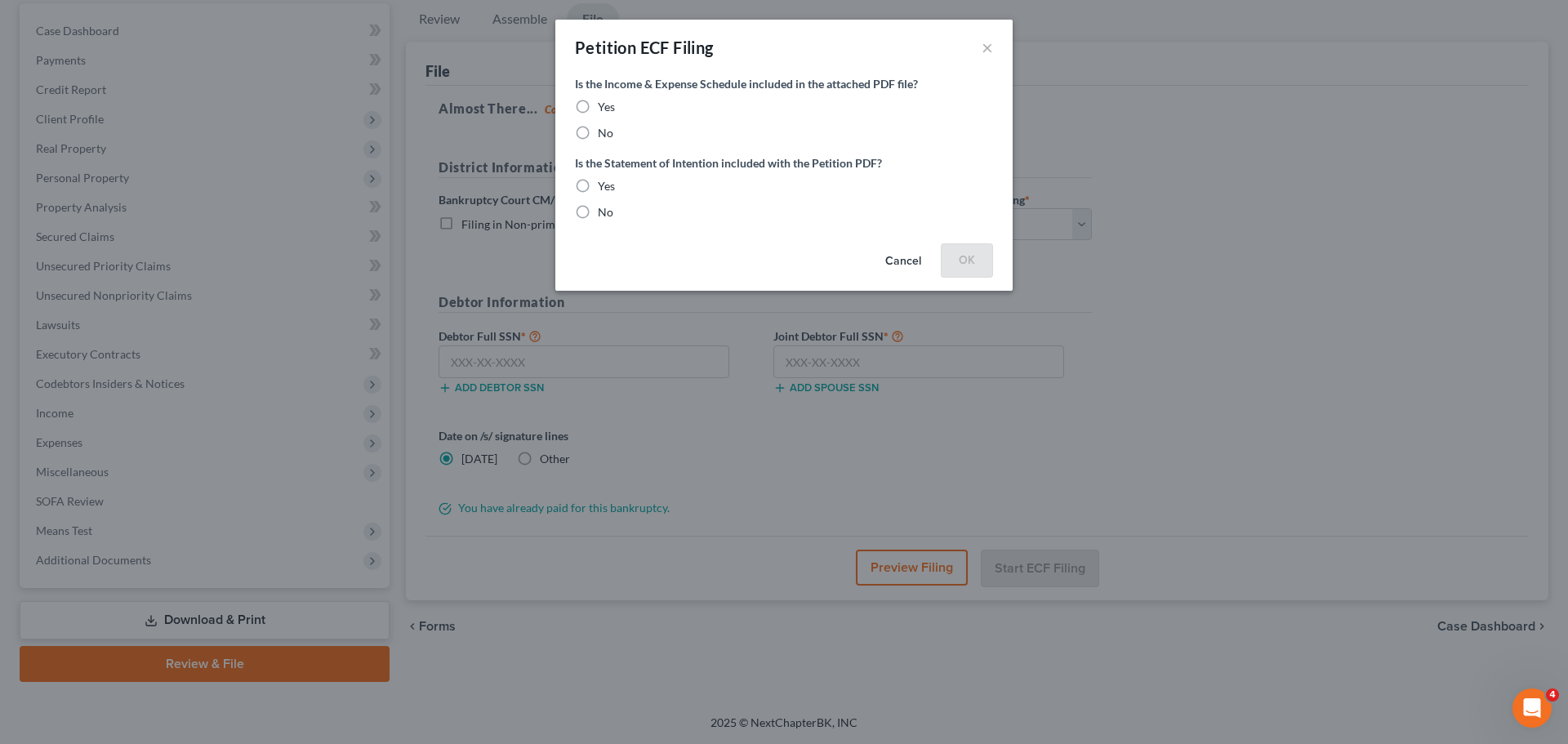
drag, startPoint x: 580, startPoint y: 108, endPoint x: 581, endPoint y: 155, distance: 47.0
click at [598, 107] on label "Yes" at bounding box center [606, 107] width 17 height 16
click at [604, 107] on input "Yes" at bounding box center [610, 104] width 11 height 11
radio input "true"
click at [598, 185] on label "Yes" at bounding box center [606, 186] width 17 height 16
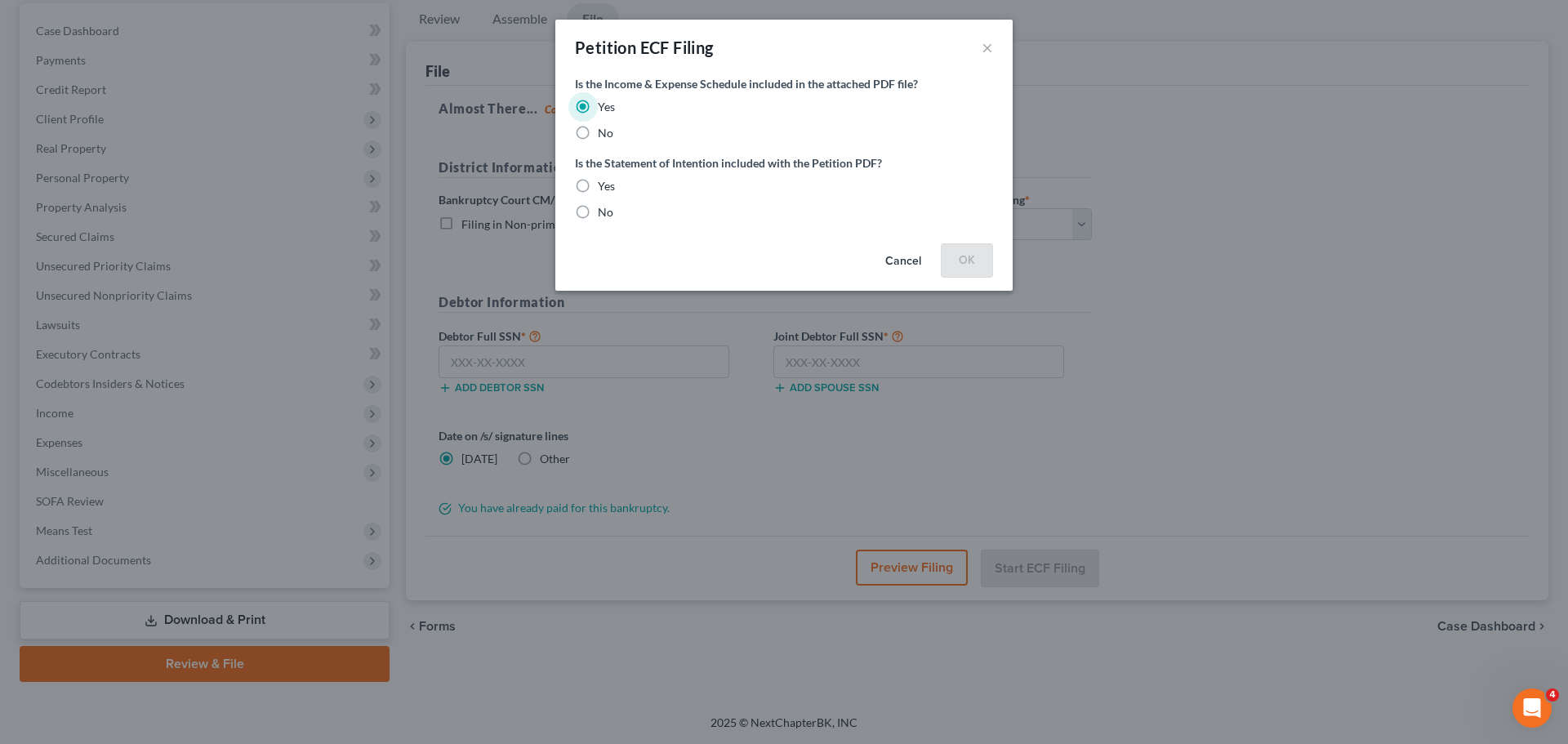
click at [604, 185] on input "Yes" at bounding box center [610, 184] width 11 height 11
radio input "true"
click at [966, 259] on button "OK" at bounding box center [966, 259] width 52 height 32
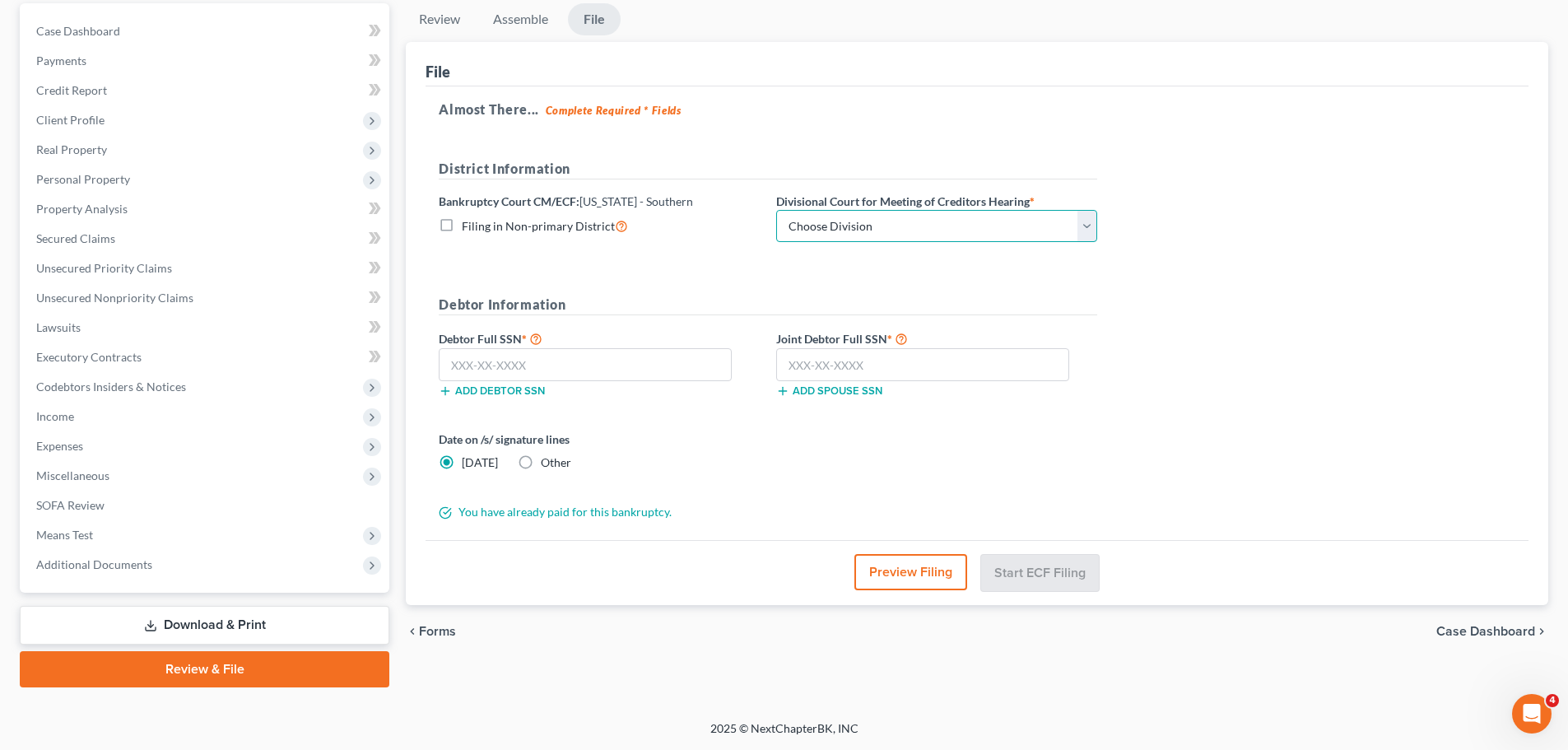
click at [934, 229] on select "Choose Division Evansville Indianapolis New Albany Terre Haute" at bounding box center [936, 226] width 321 height 33
select select "1"
click at [776, 210] on select "Choose Division Evansville Indianapolis New Albany Terre Haute" at bounding box center [936, 226] width 321 height 33
click at [563, 354] on input "text" at bounding box center [585, 364] width 293 height 33
click at [480, 364] on input "text" at bounding box center [585, 364] width 293 height 33
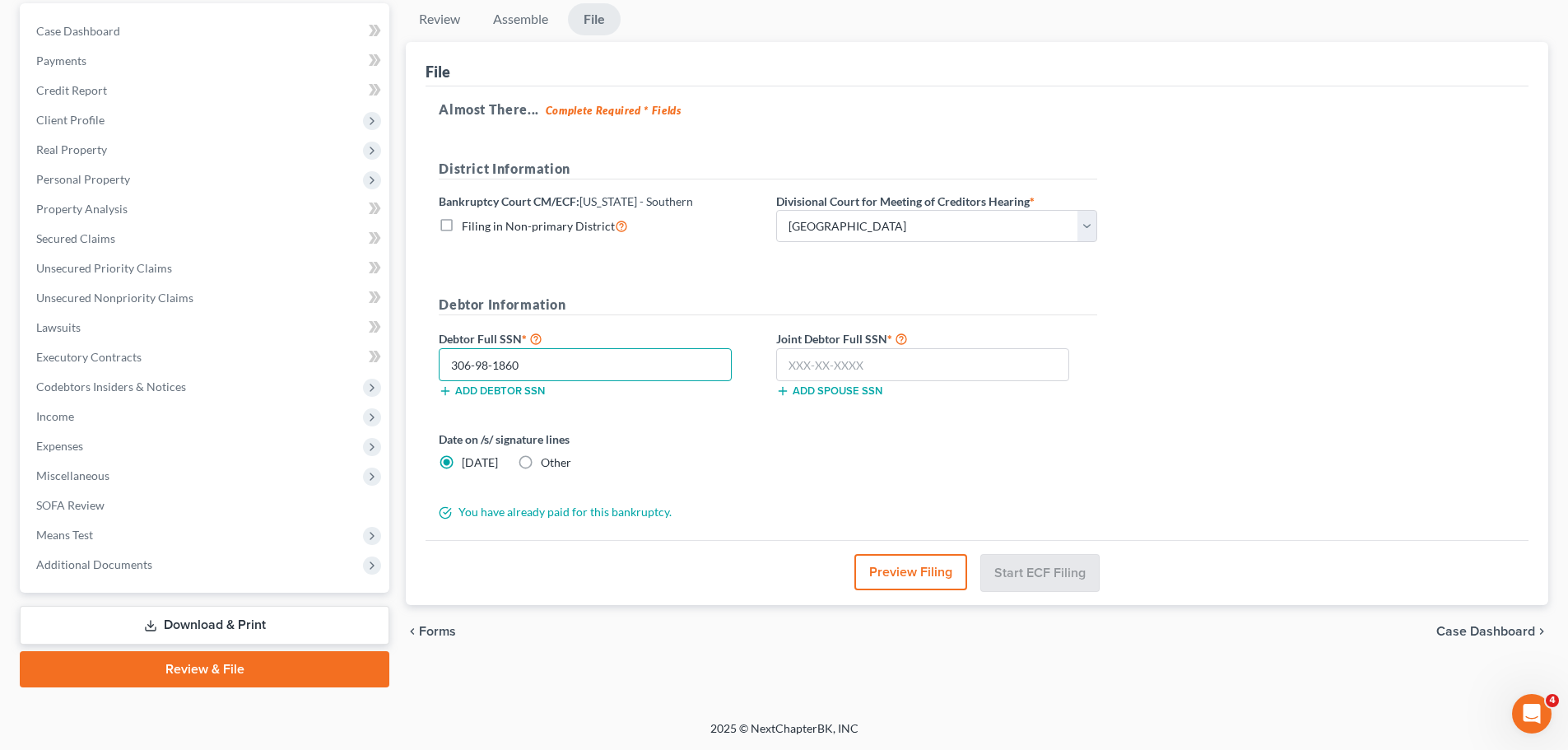
type input "306-98-1860"
drag, startPoint x: 834, startPoint y: 343, endPoint x: 836, endPoint y: 355, distance: 12.2
click at [836, 355] on div "Joint Debtor Full SSN * Add spouse SSN" at bounding box center [936, 362] width 337 height 70
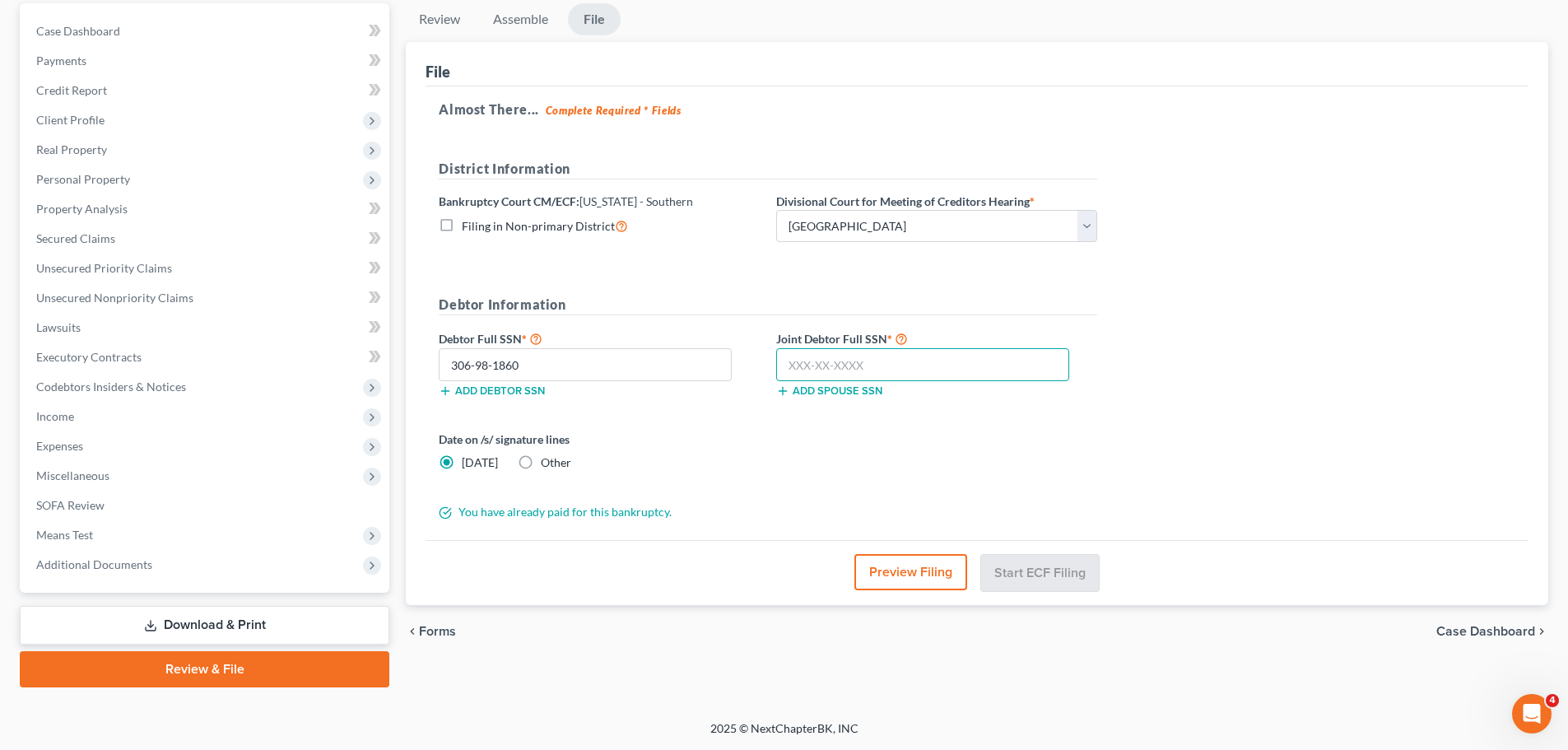
click at [836, 355] on input "text" at bounding box center [923, 364] width 293 height 33
click at [837, 365] on input "text" at bounding box center [923, 364] width 293 height 33
type input "362-04-7928"
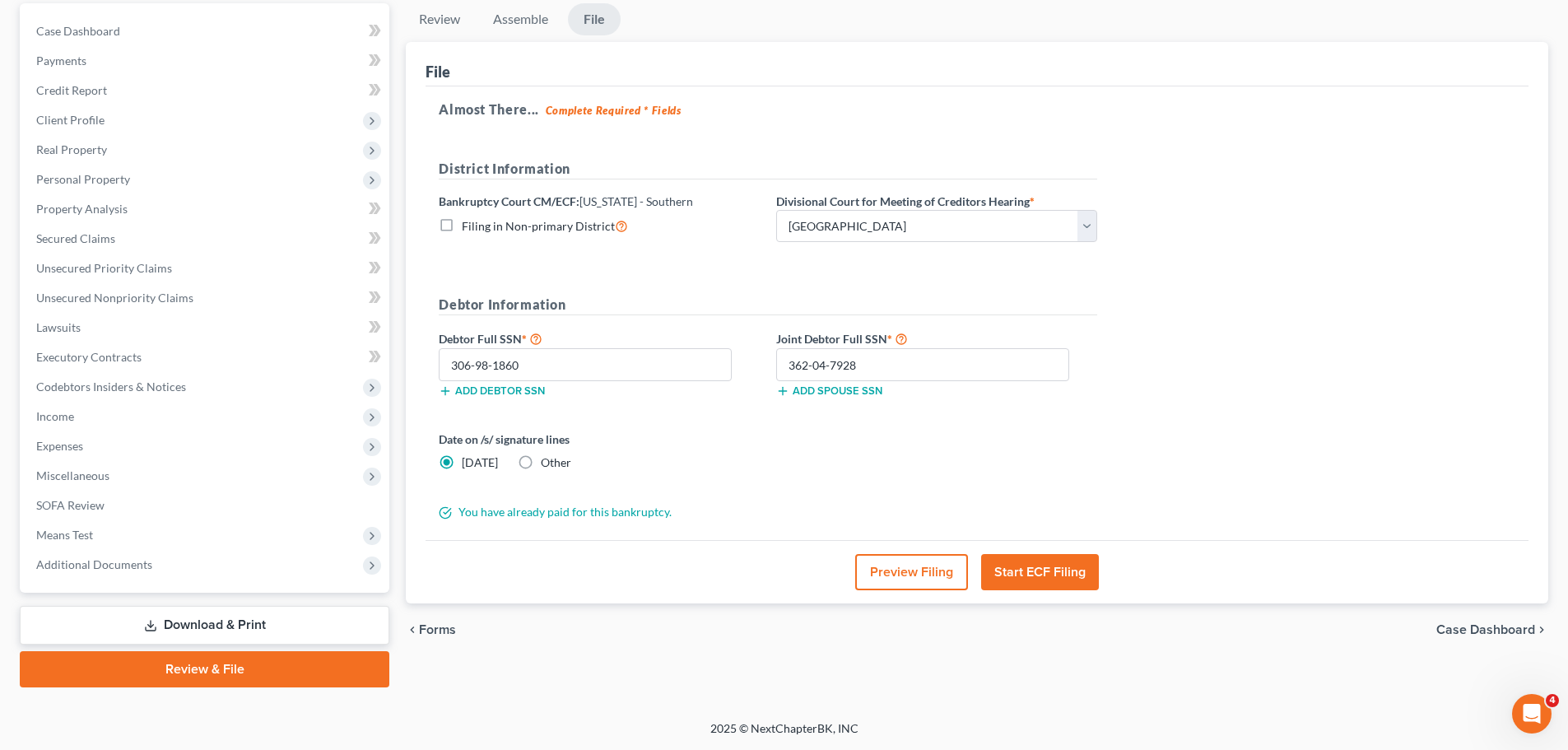
click at [540, 464] on label "Other" at bounding box center [556, 463] width 31 height 16
click at [548, 464] on input "Other" at bounding box center [553, 460] width 11 height 11
radio input "true"
radio input "false"
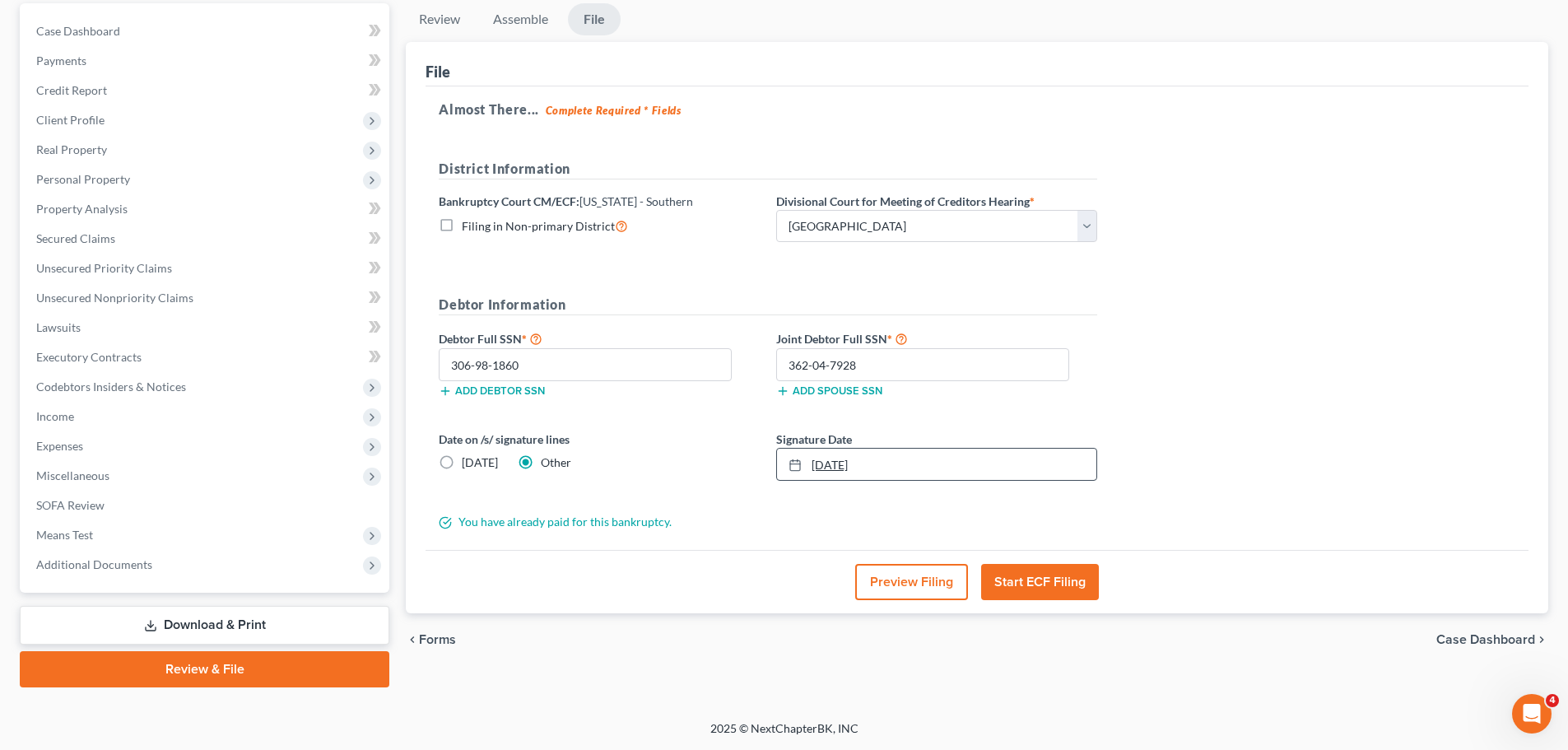
click at [930, 473] on link "10/12/2025" at bounding box center [936, 464] width 319 height 32
click at [1038, 574] on button "Start ECF Filing" at bounding box center [1040, 582] width 117 height 36
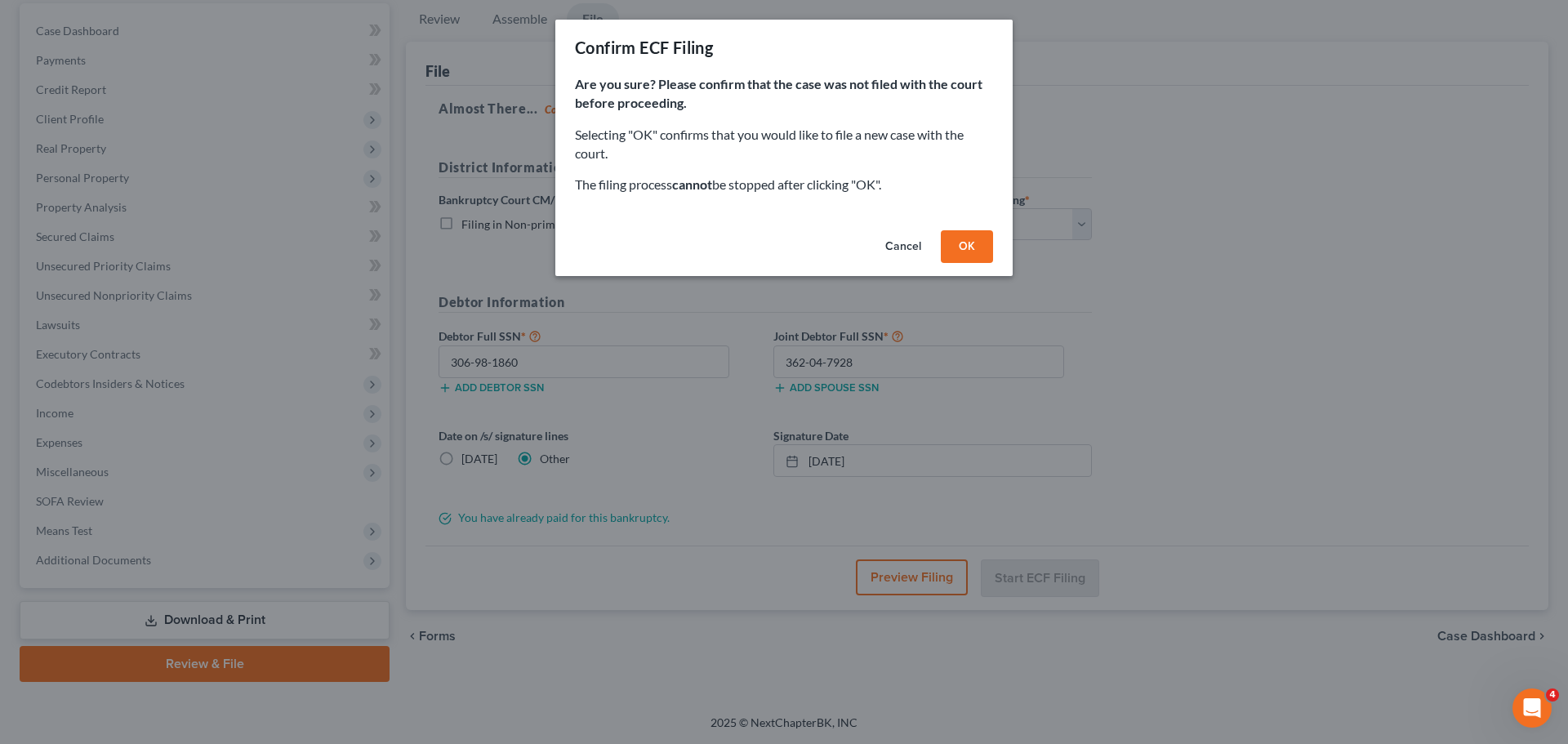
click at [974, 252] on button "OK" at bounding box center [966, 247] width 52 height 32
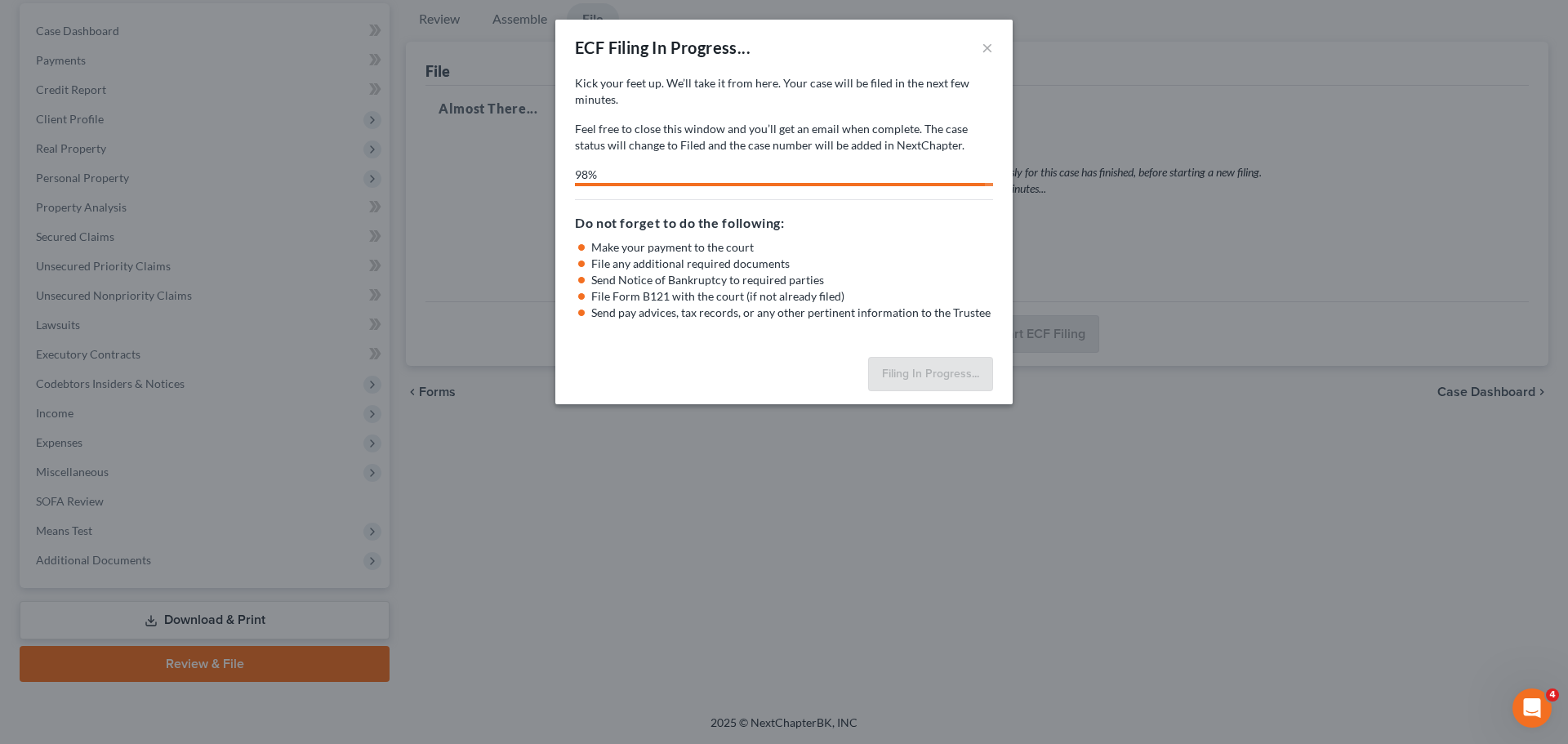
select select "1"
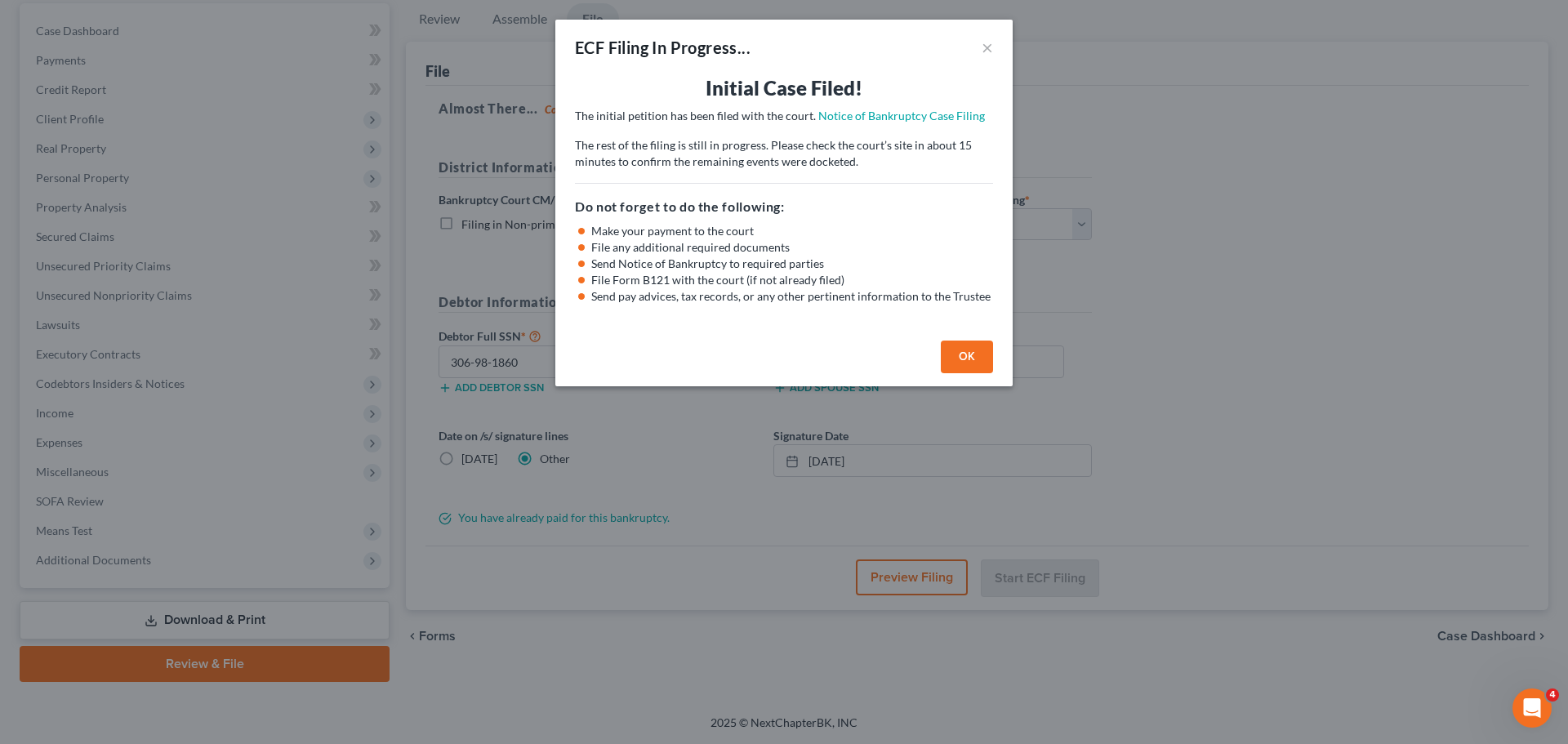
click at [955, 352] on button "OK" at bounding box center [966, 357] width 52 height 32
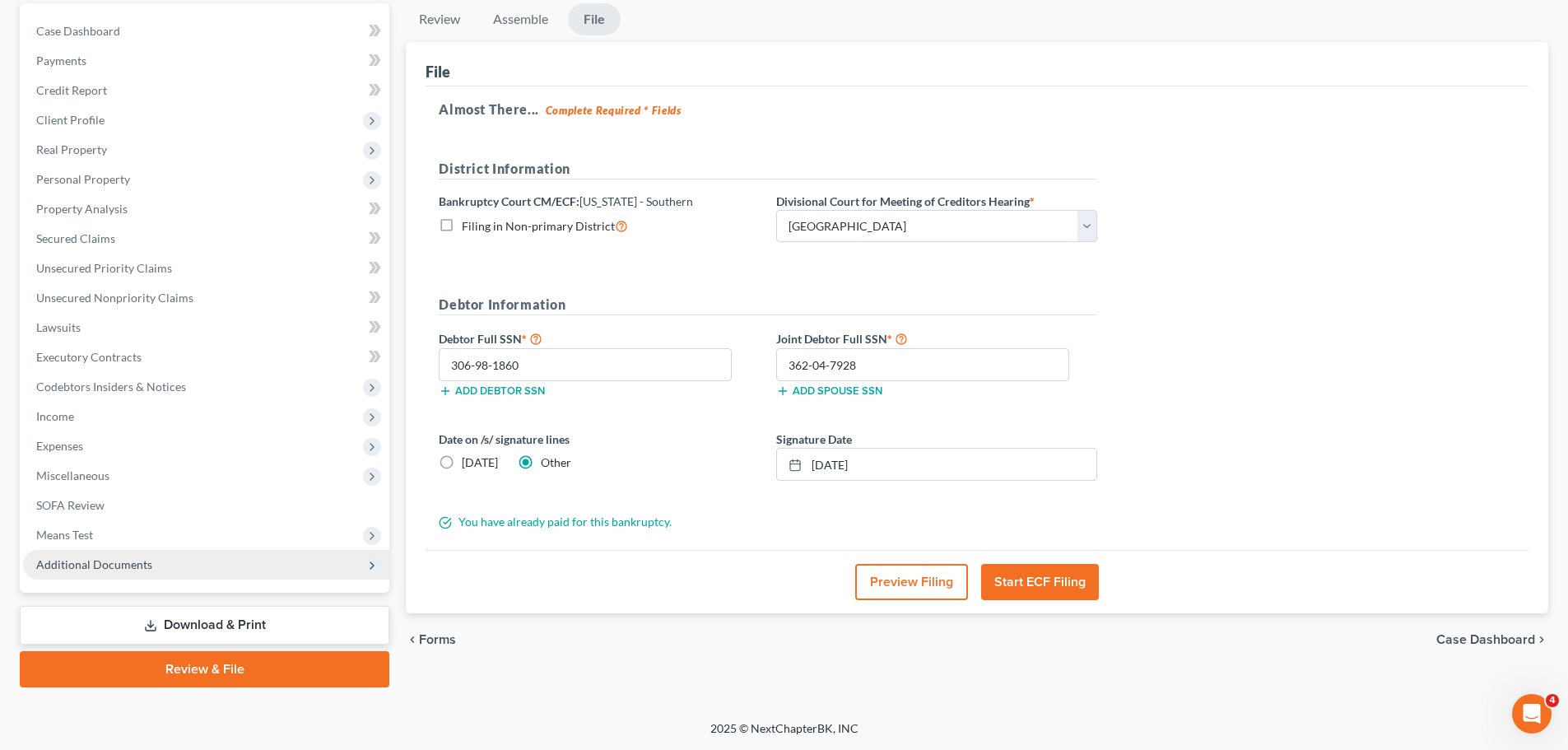
click at [72, 568] on span "Additional Documents" at bounding box center [94, 564] width 116 height 14
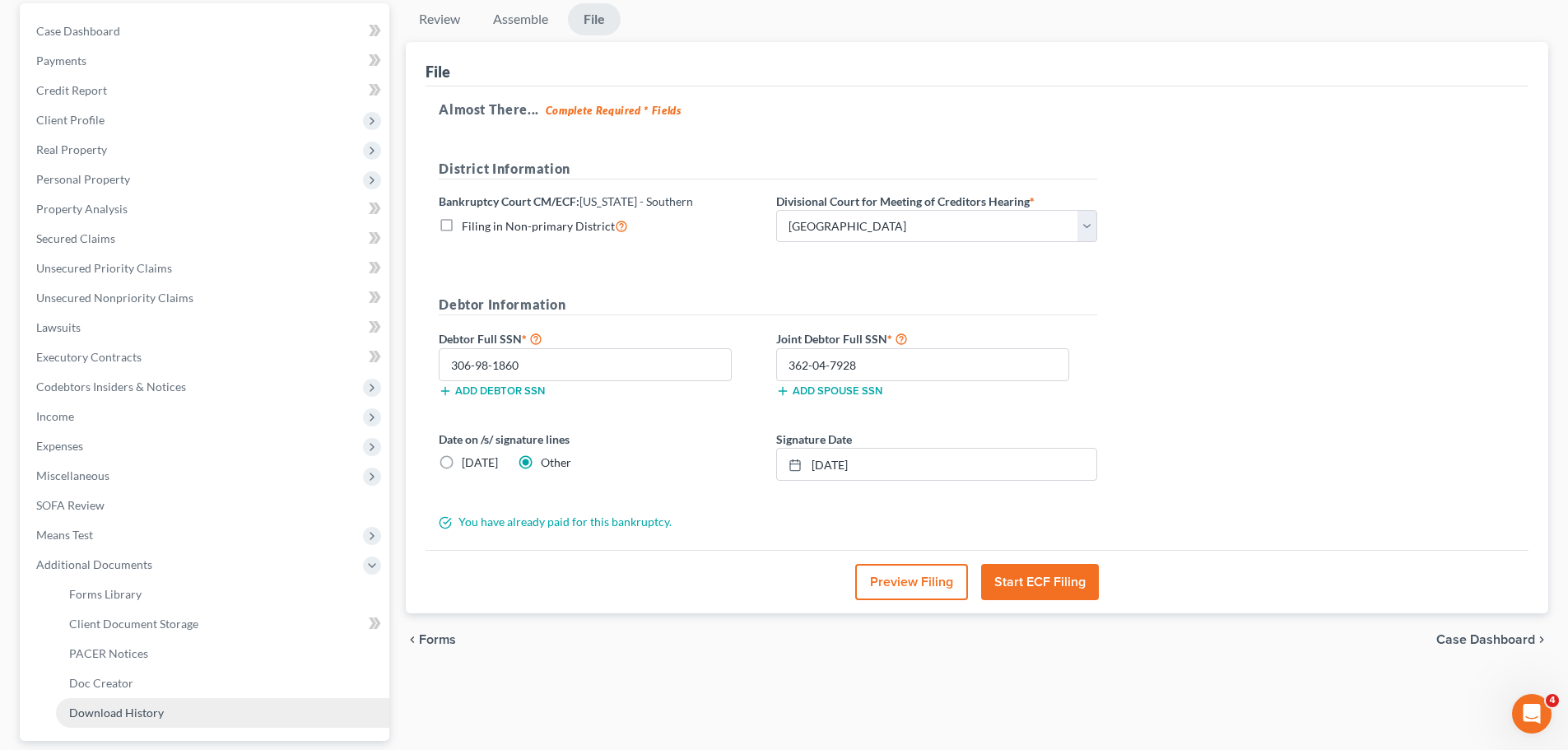
click at [130, 706] on span "Download History" at bounding box center [117, 712] width 95 height 14
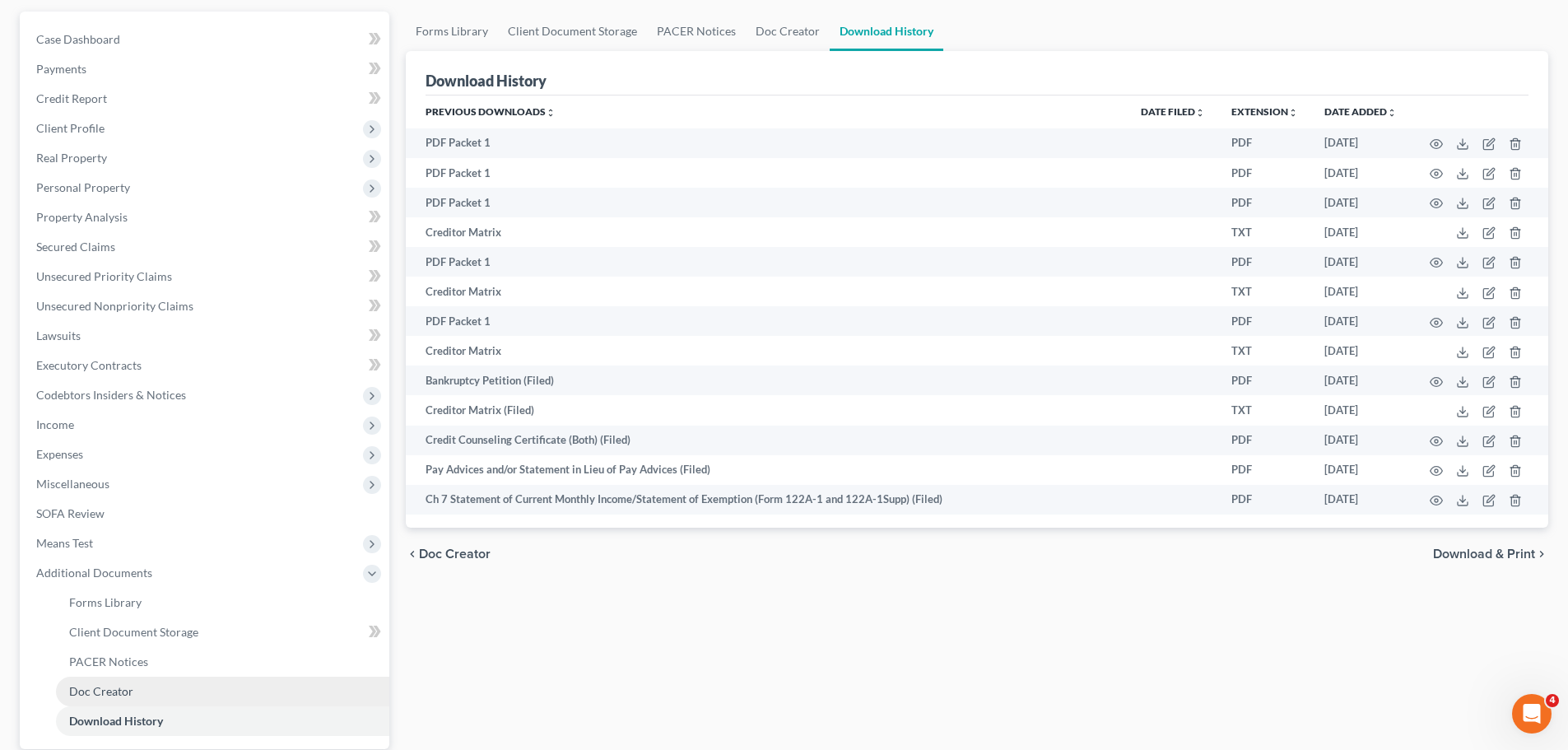
scroll to position [303, 0]
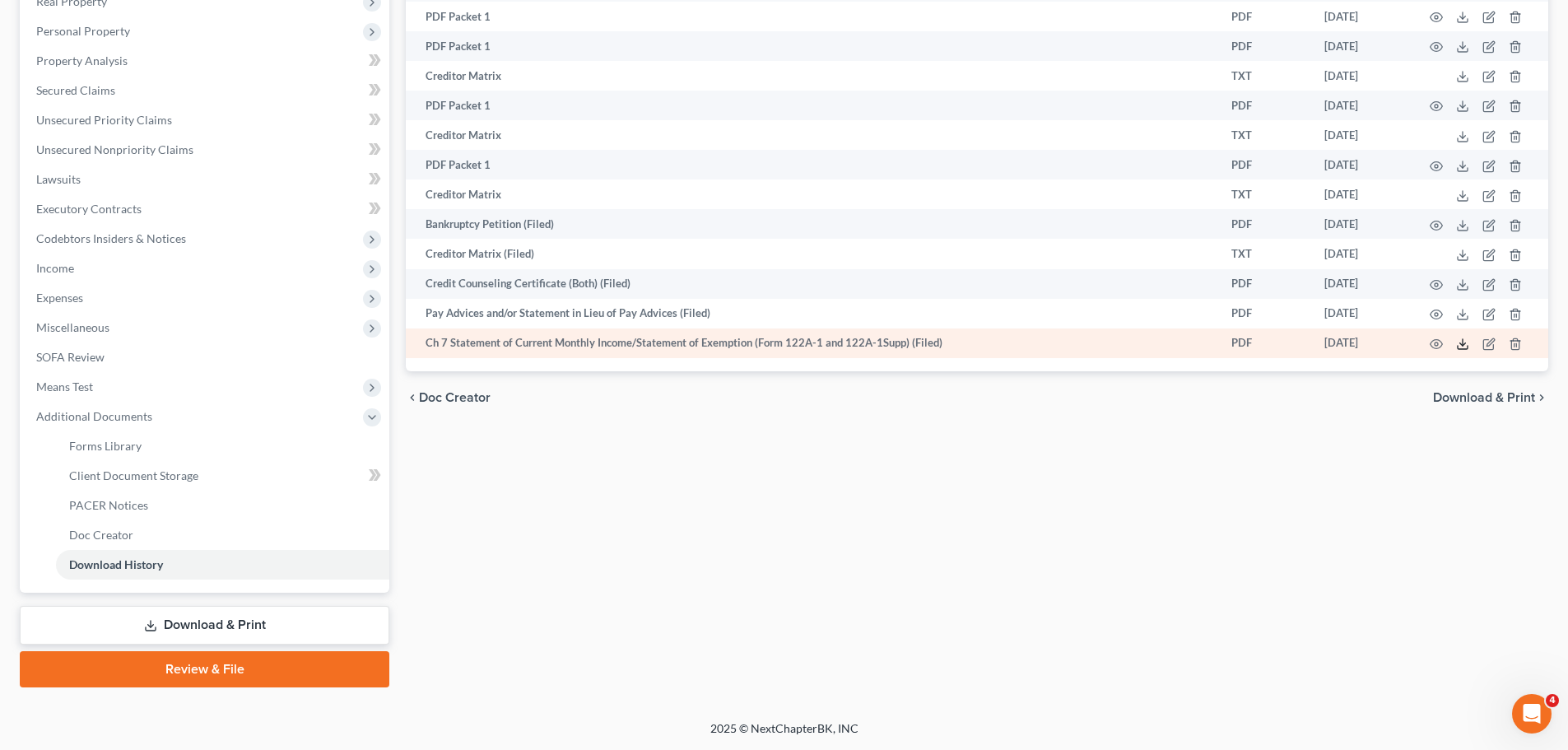
click at [1463, 346] on icon at bounding box center [1462, 343] width 14 height 14
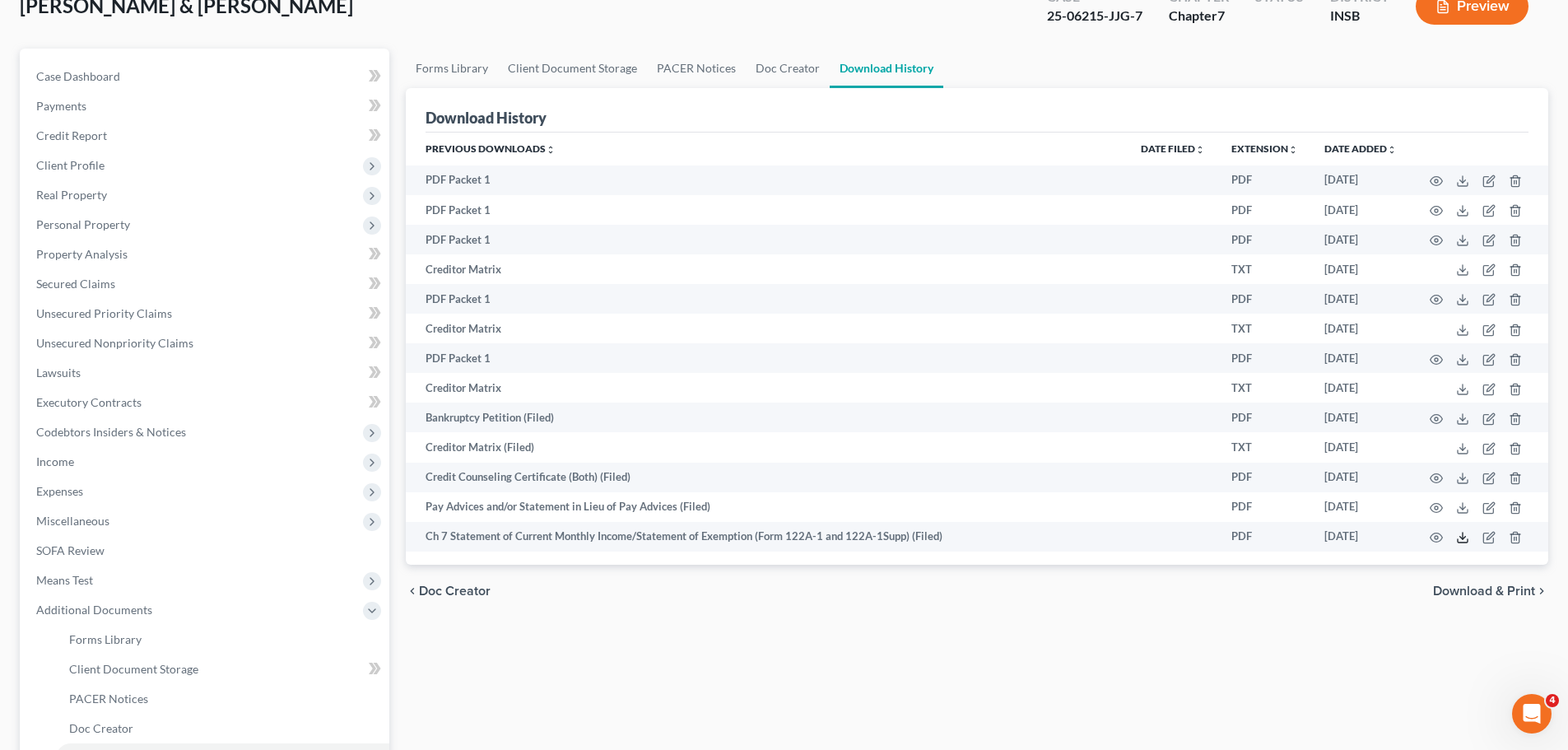
scroll to position [0, 0]
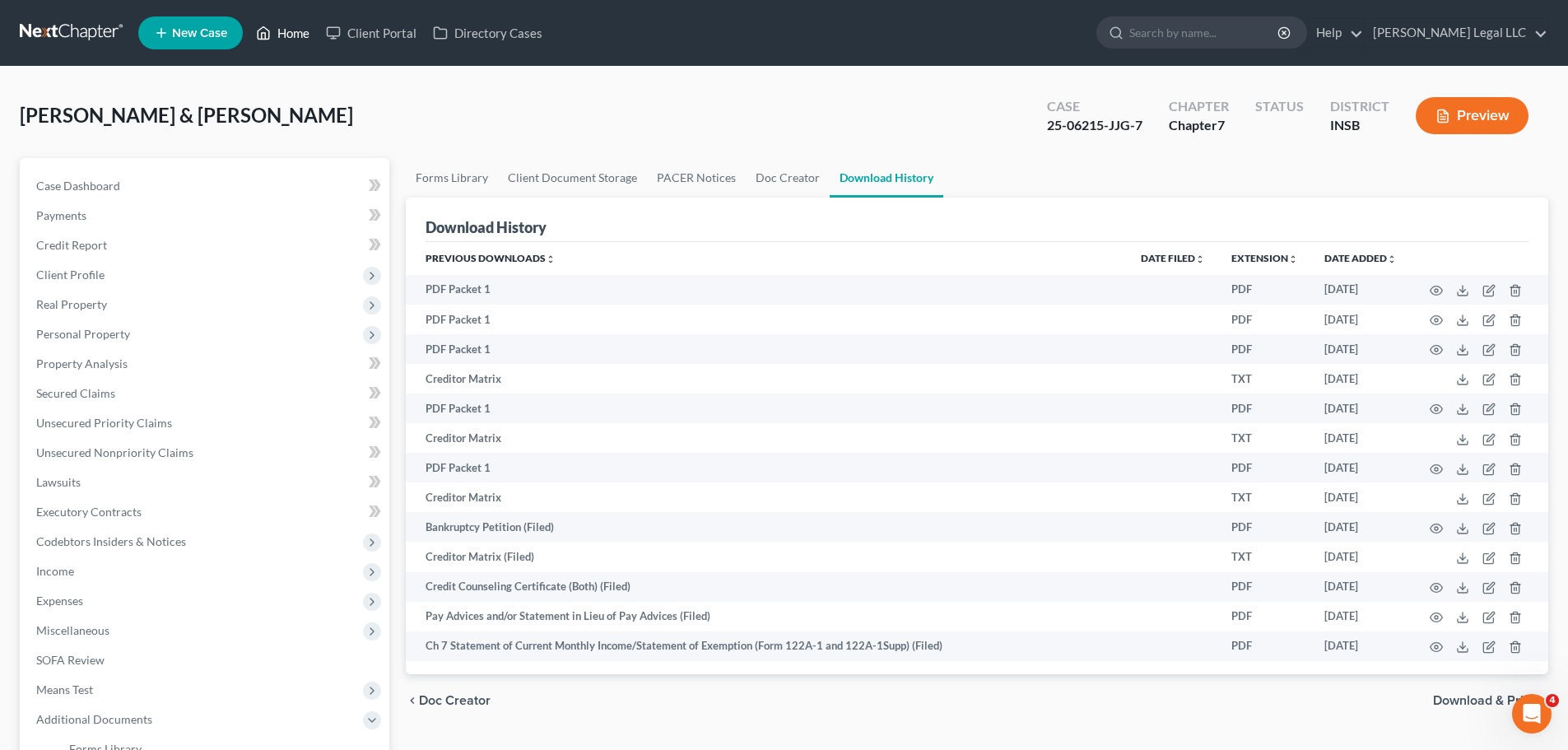
click at [299, 33] on link "Home" at bounding box center [282, 33] width 70 height 30
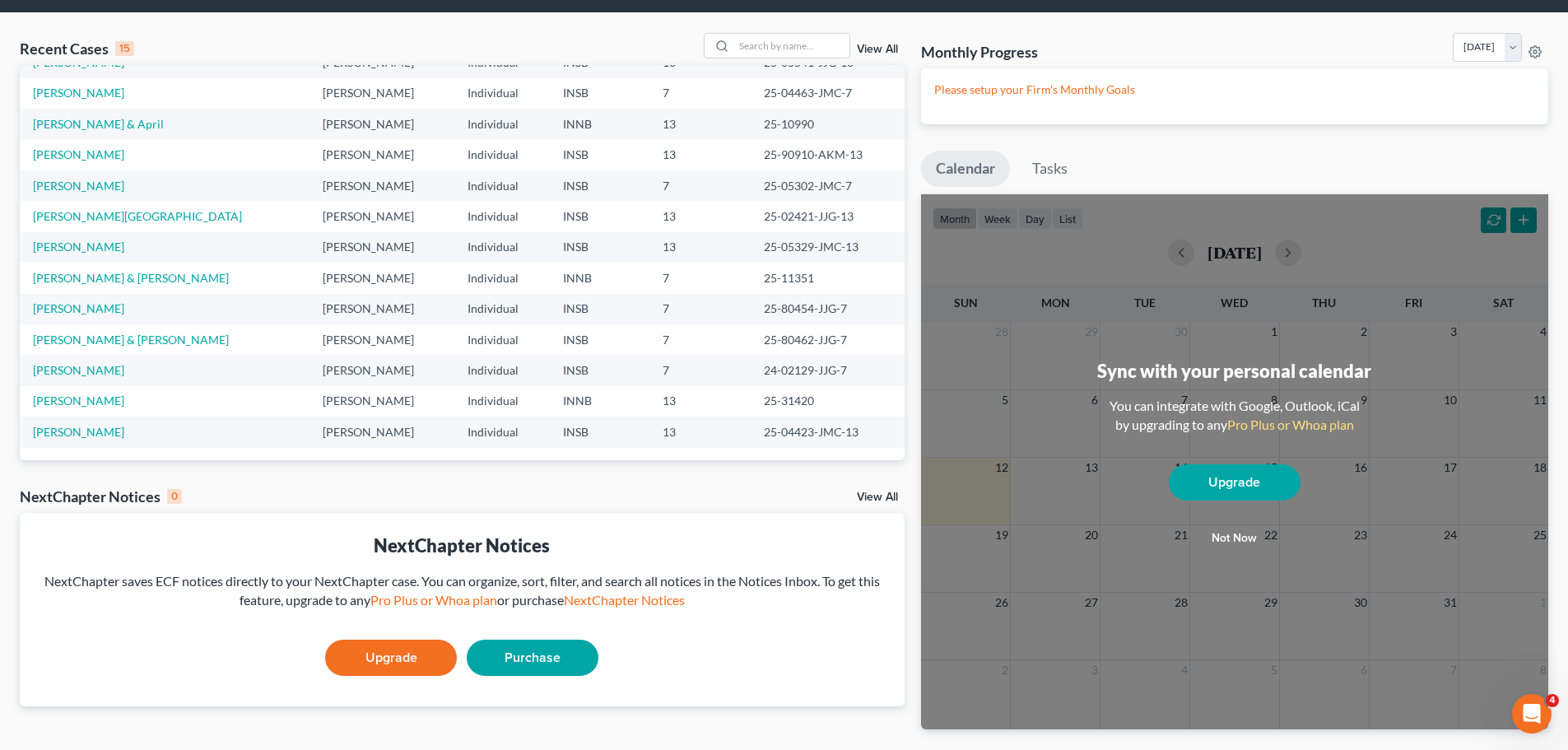
scroll to position [82, 0]
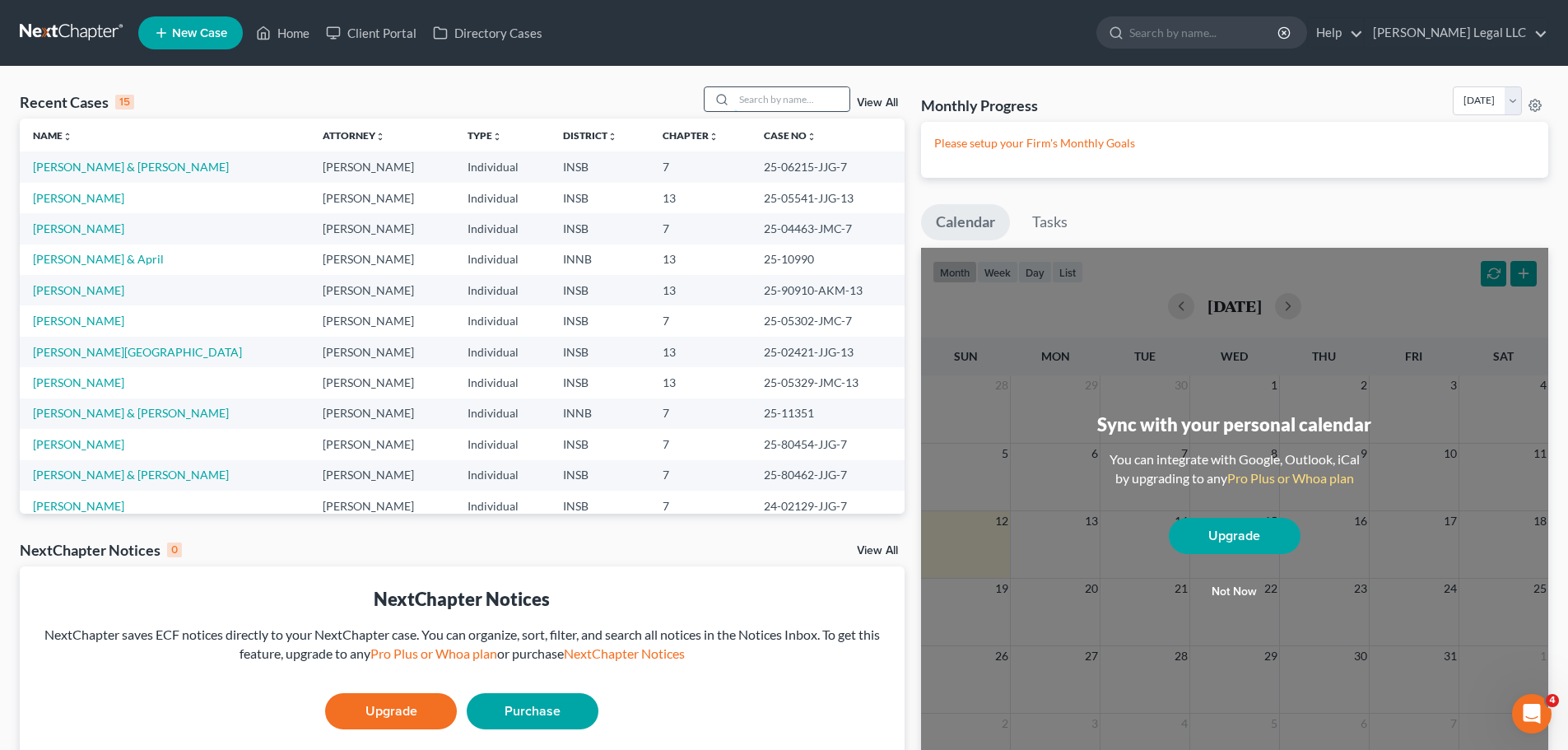
click at [814, 100] on input "search" at bounding box center [792, 99] width 116 height 23
type input "lewis sandra"
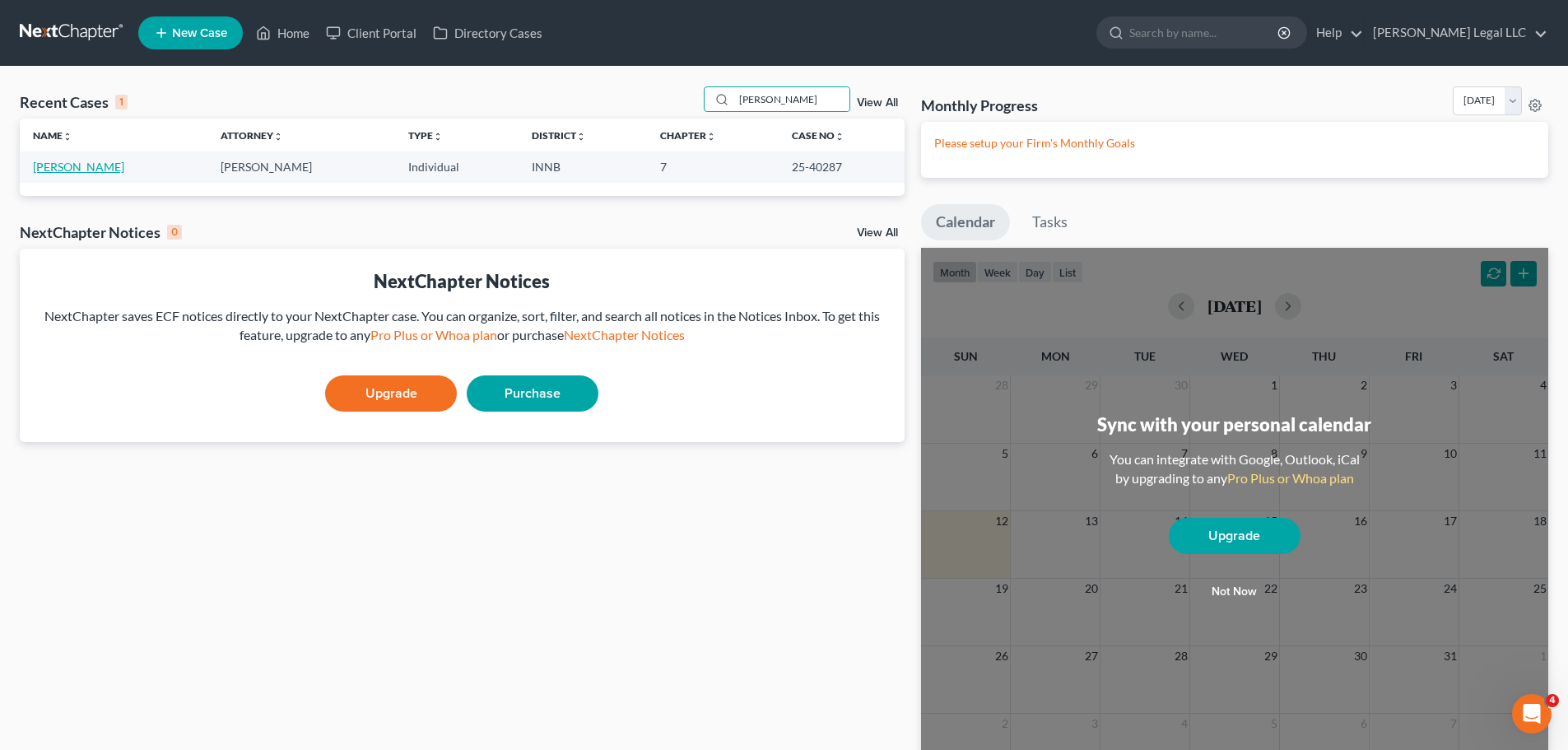
click at [80, 171] on link "Lewis, Sandra" at bounding box center [78, 166] width 91 height 14
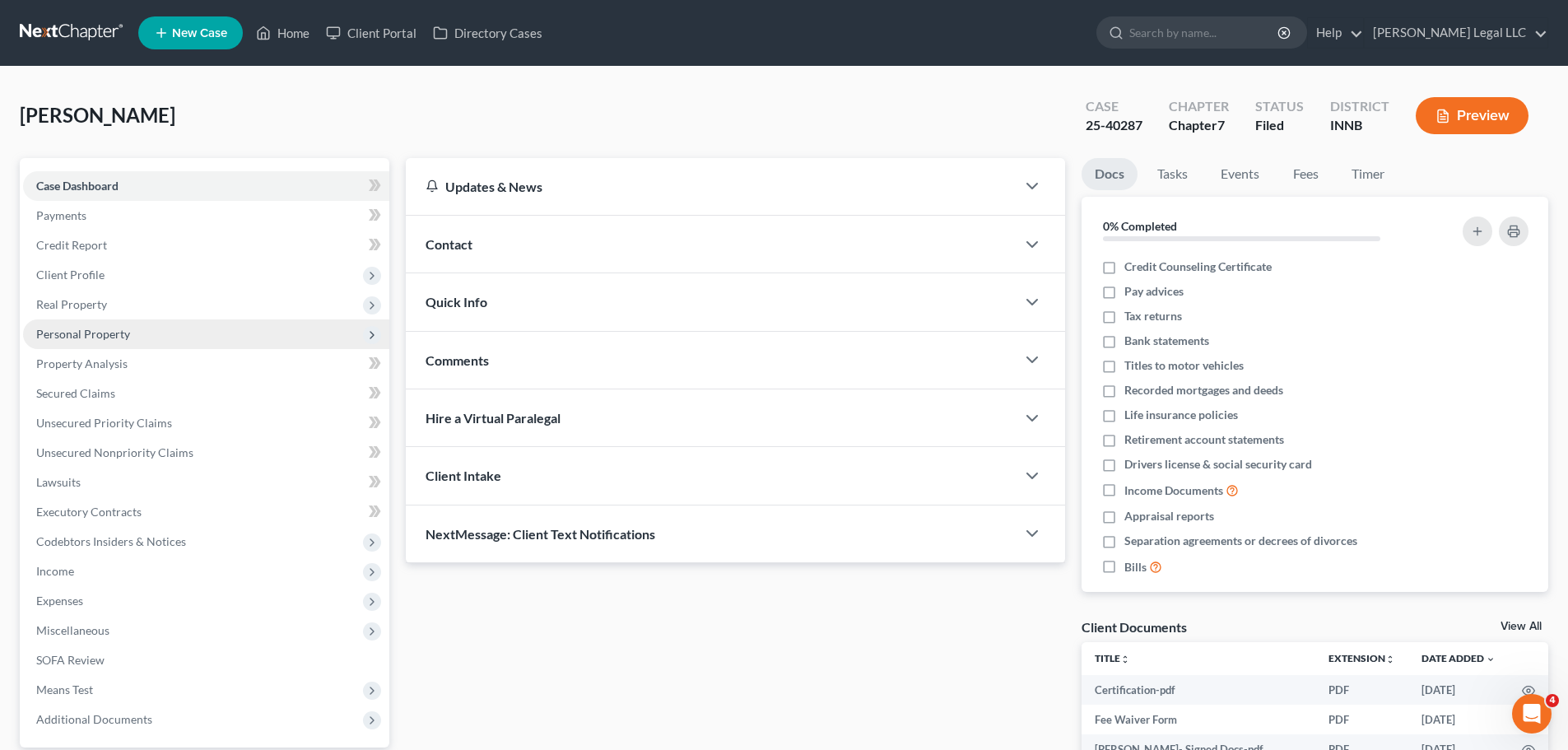
click at [97, 327] on span "Personal Property" at bounding box center [83, 333] width 94 height 14
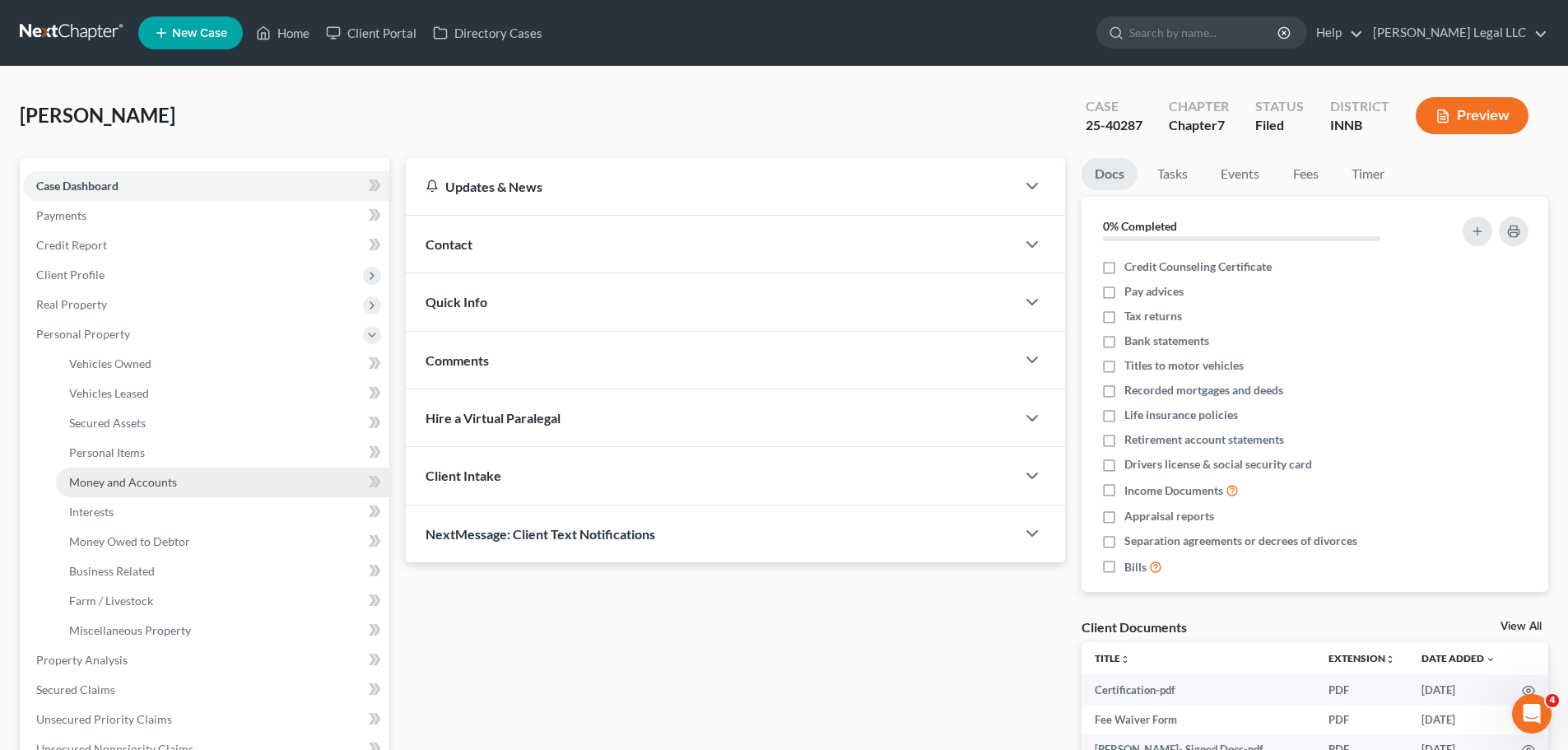
click at [136, 481] on span "Money and Accounts" at bounding box center [123, 482] width 108 height 14
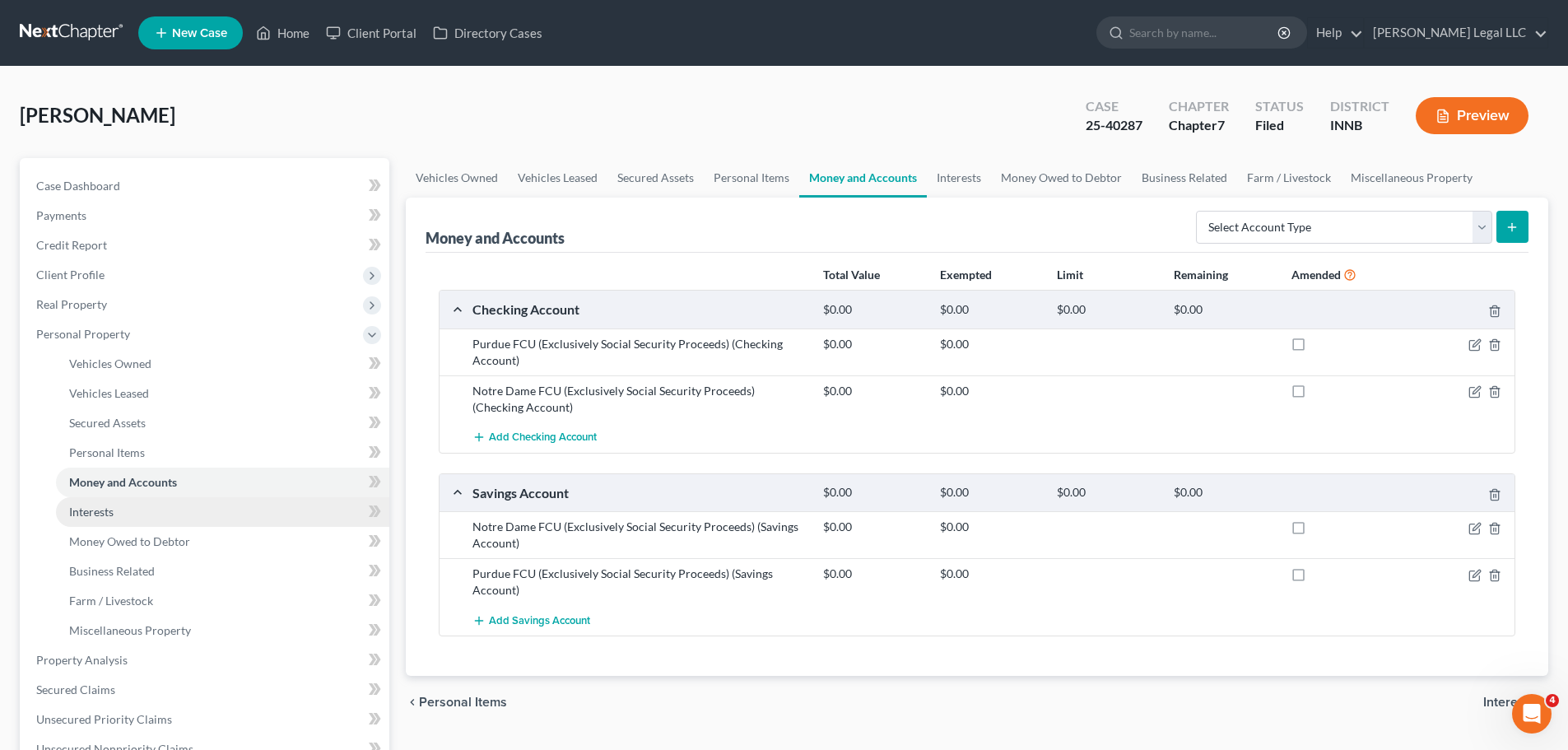
click at [124, 521] on link "Interests" at bounding box center [222, 511] width 333 height 30
